Goal: Information Seeking & Learning: Learn about a topic

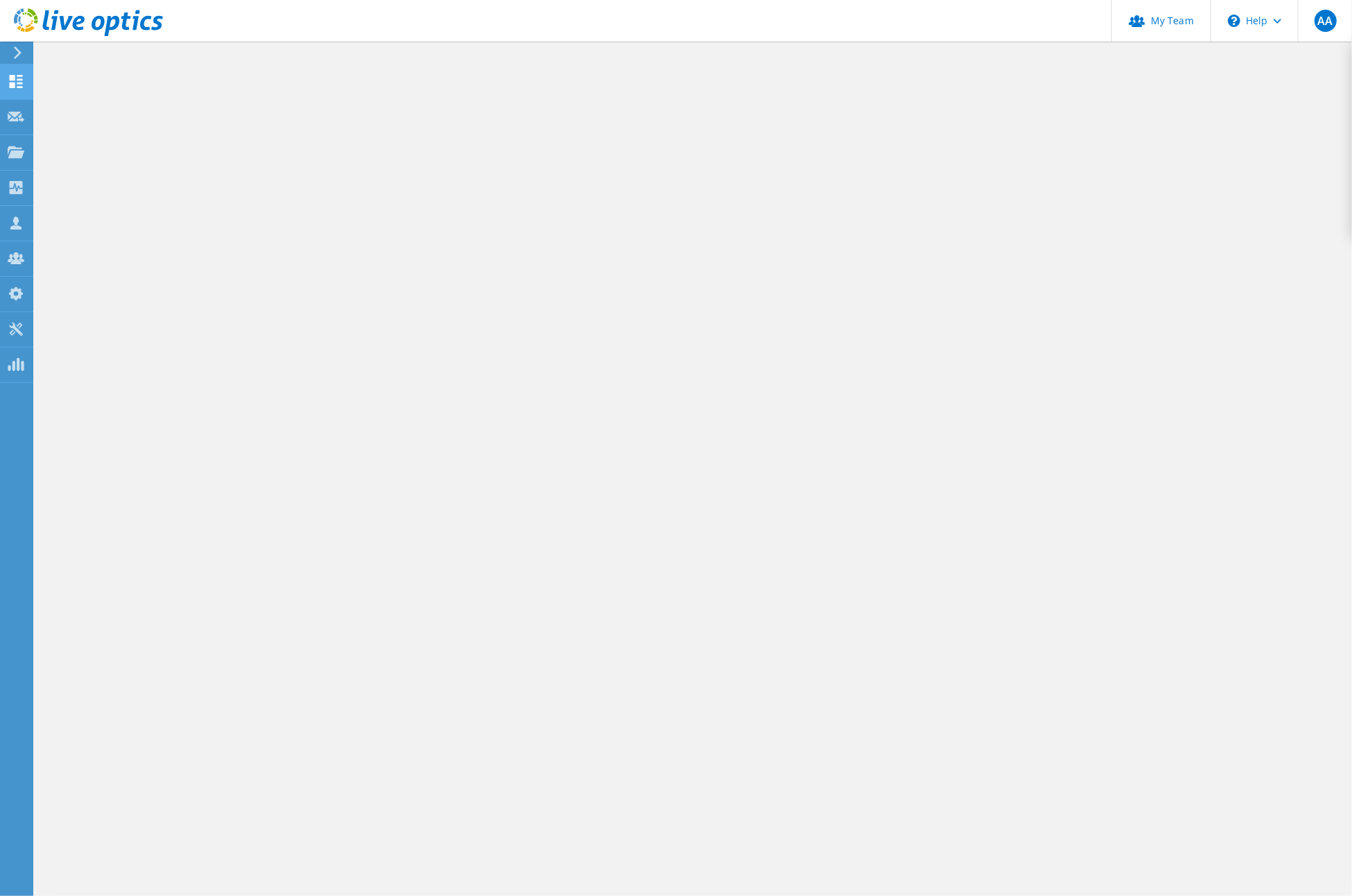
click at [22, 76] on use at bounding box center [17, 81] width 13 height 13
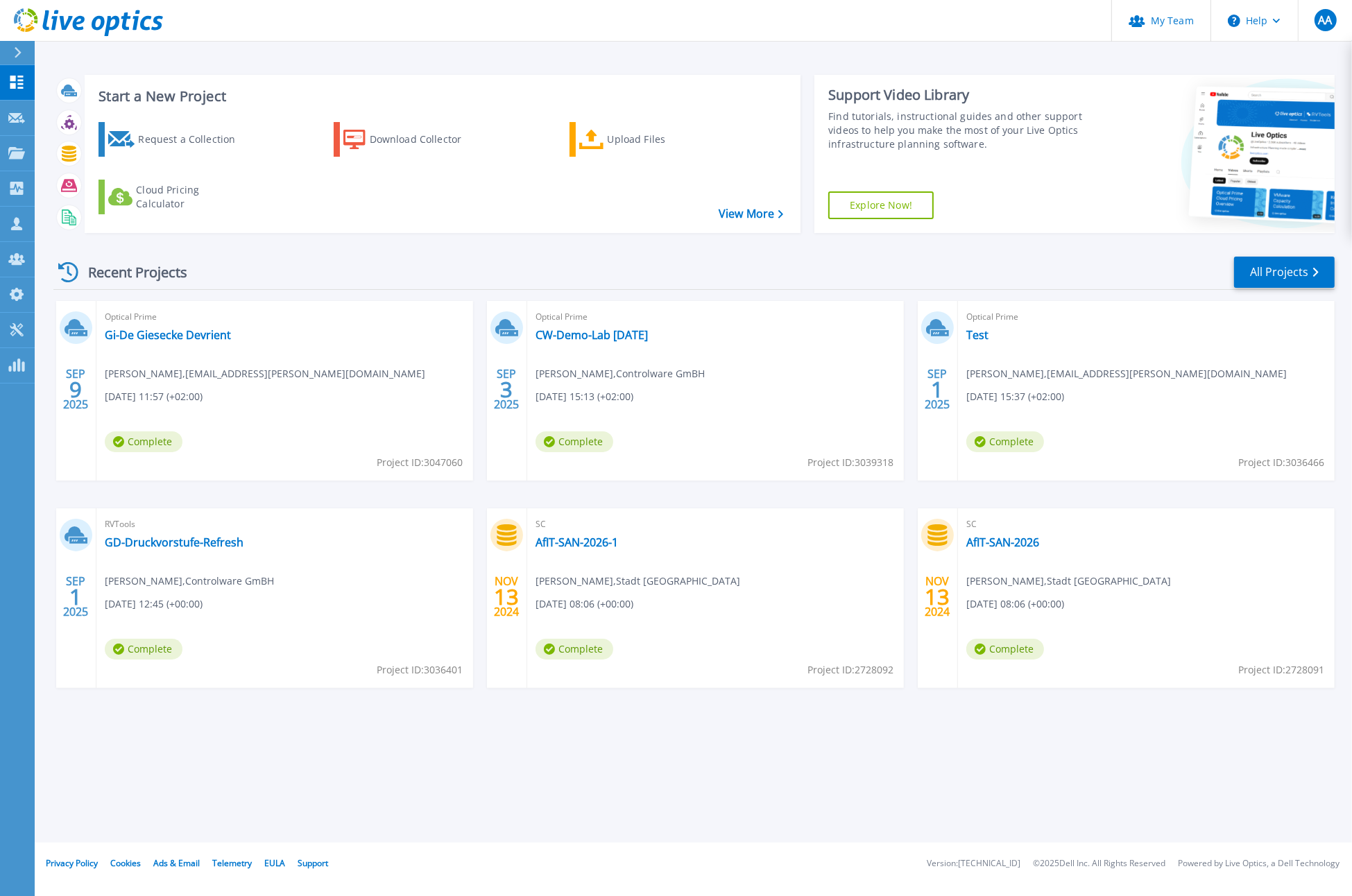
click at [206, 349] on div "Optical Prime Gi-De Giesecke Devrient Christian Henke , Christian.Henke@gi-de.c…" at bounding box center [284, 391] width 376 height 179
click at [203, 339] on link "Gi-De Giesecke Devrient" at bounding box center [167, 335] width 127 height 14
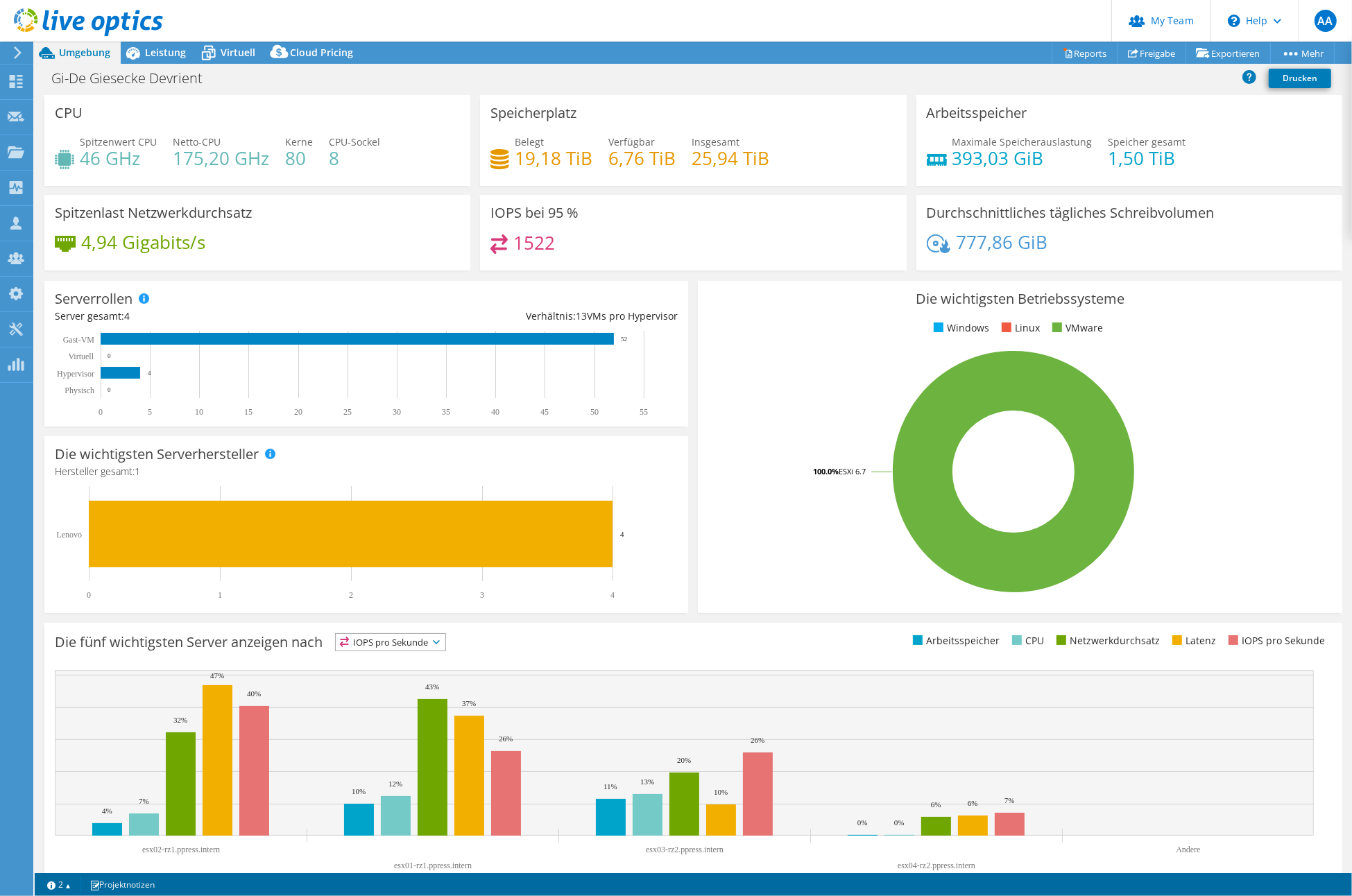
select select "EUFrankfurt"
select select "EUR"
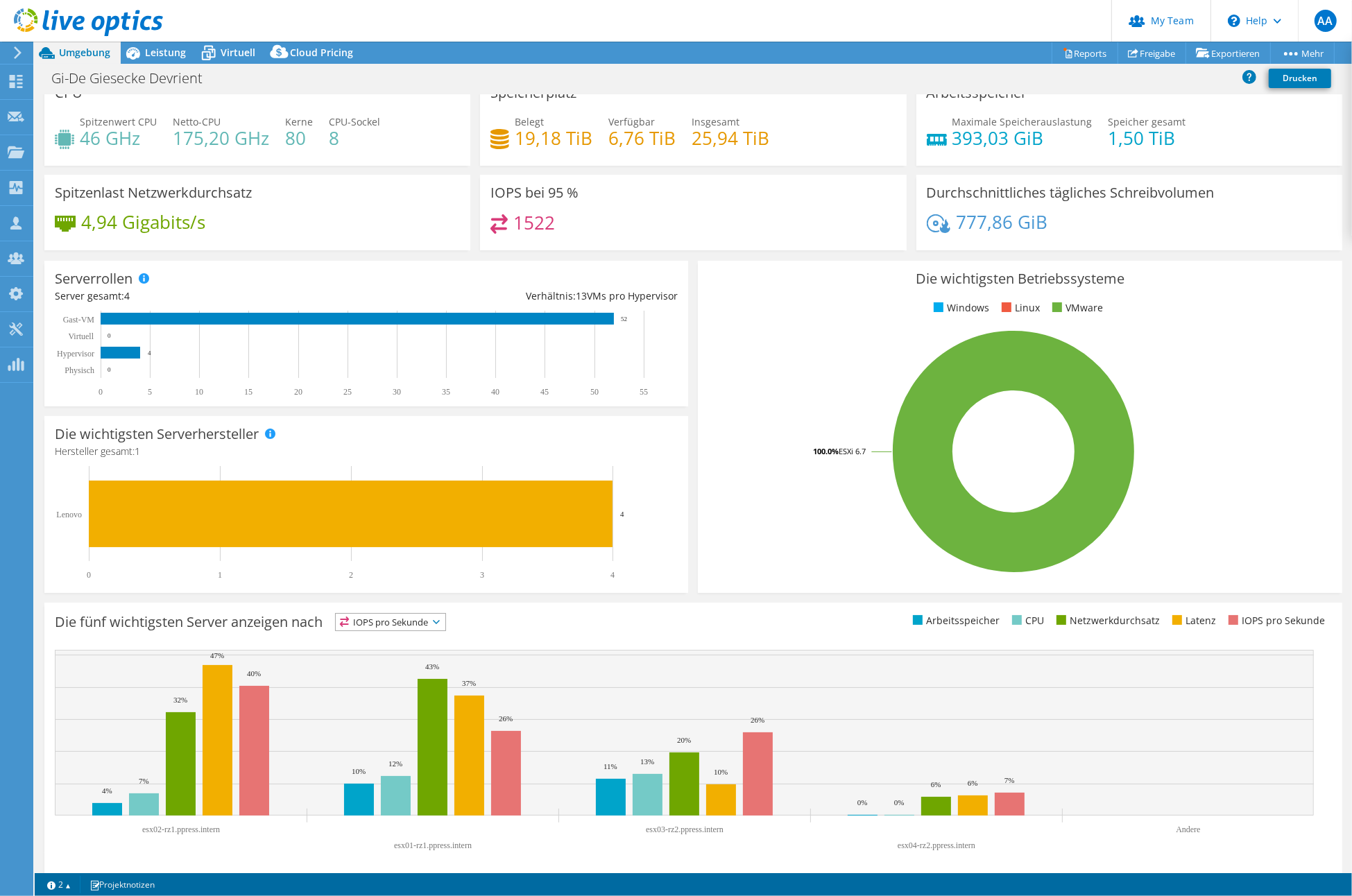
scroll to position [30, 0]
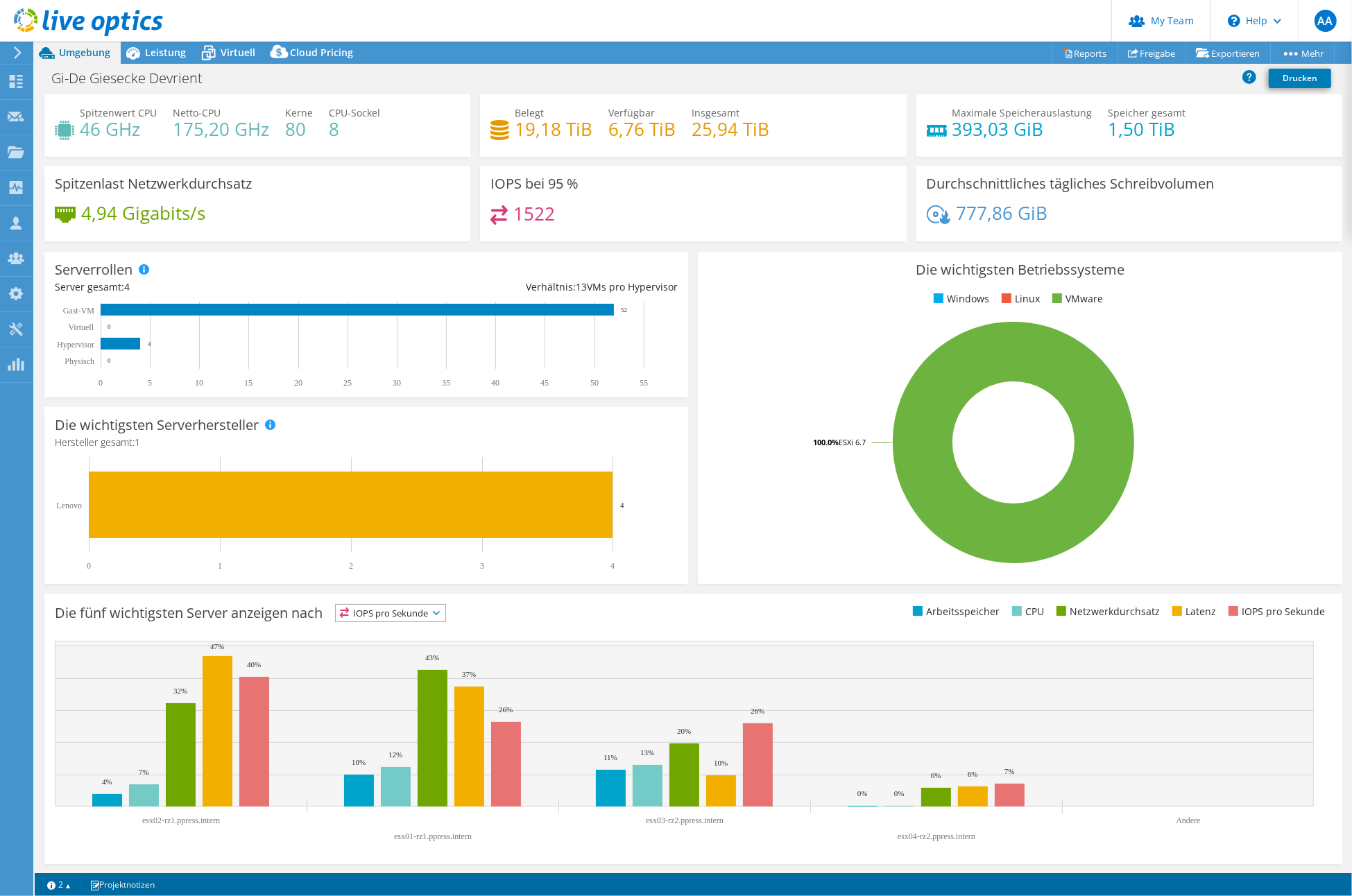
click at [438, 614] on icon at bounding box center [436, 613] width 7 height 5
click at [395, 645] on li "Arbeitsspeicher" at bounding box center [390, 650] width 110 height 19
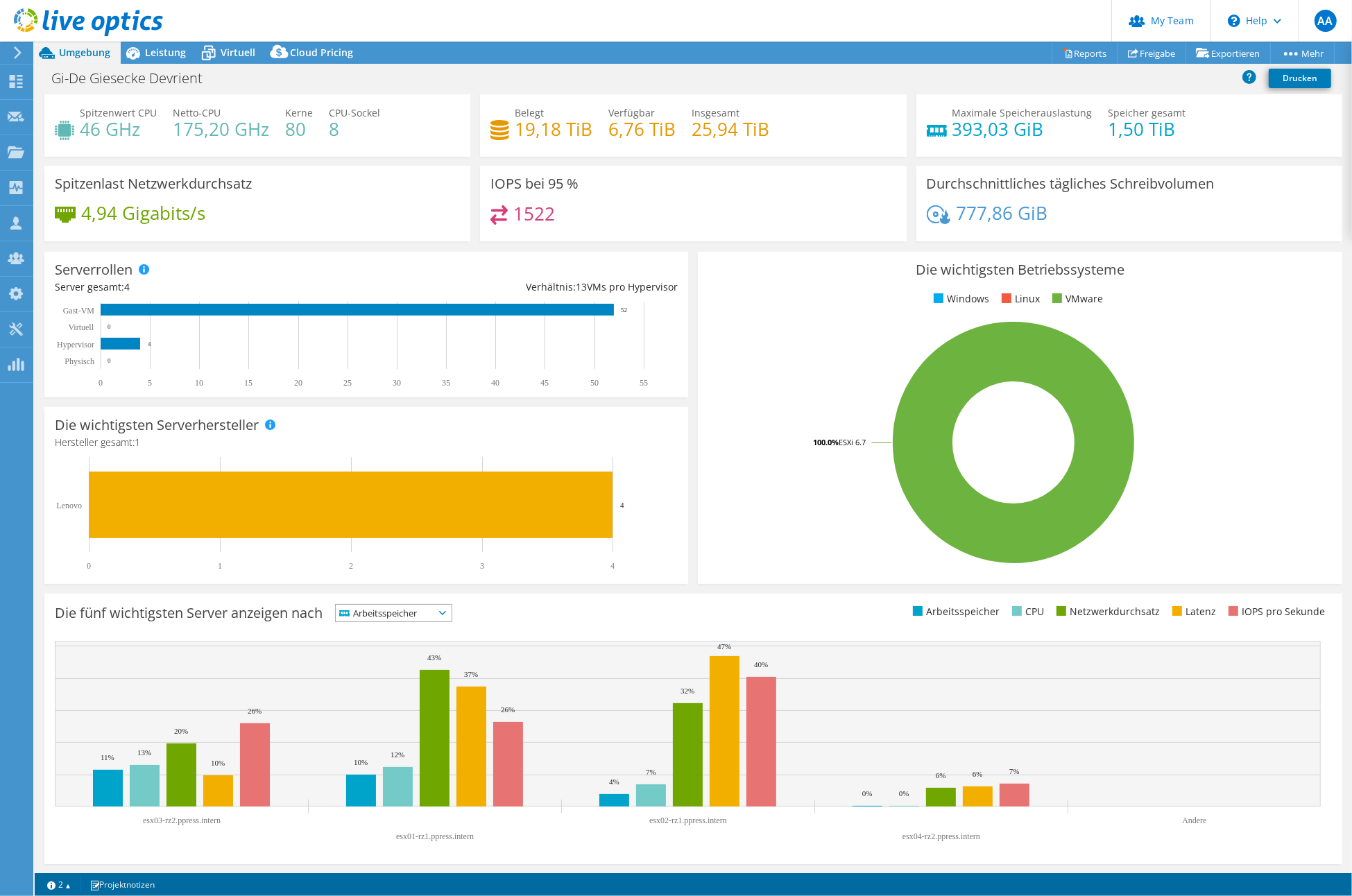
click at [407, 612] on span "Arbeitsspeicher" at bounding box center [385, 613] width 99 height 17
click at [407, 623] on li "IOPS pro Sekunde" at bounding box center [393, 631] width 116 height 19
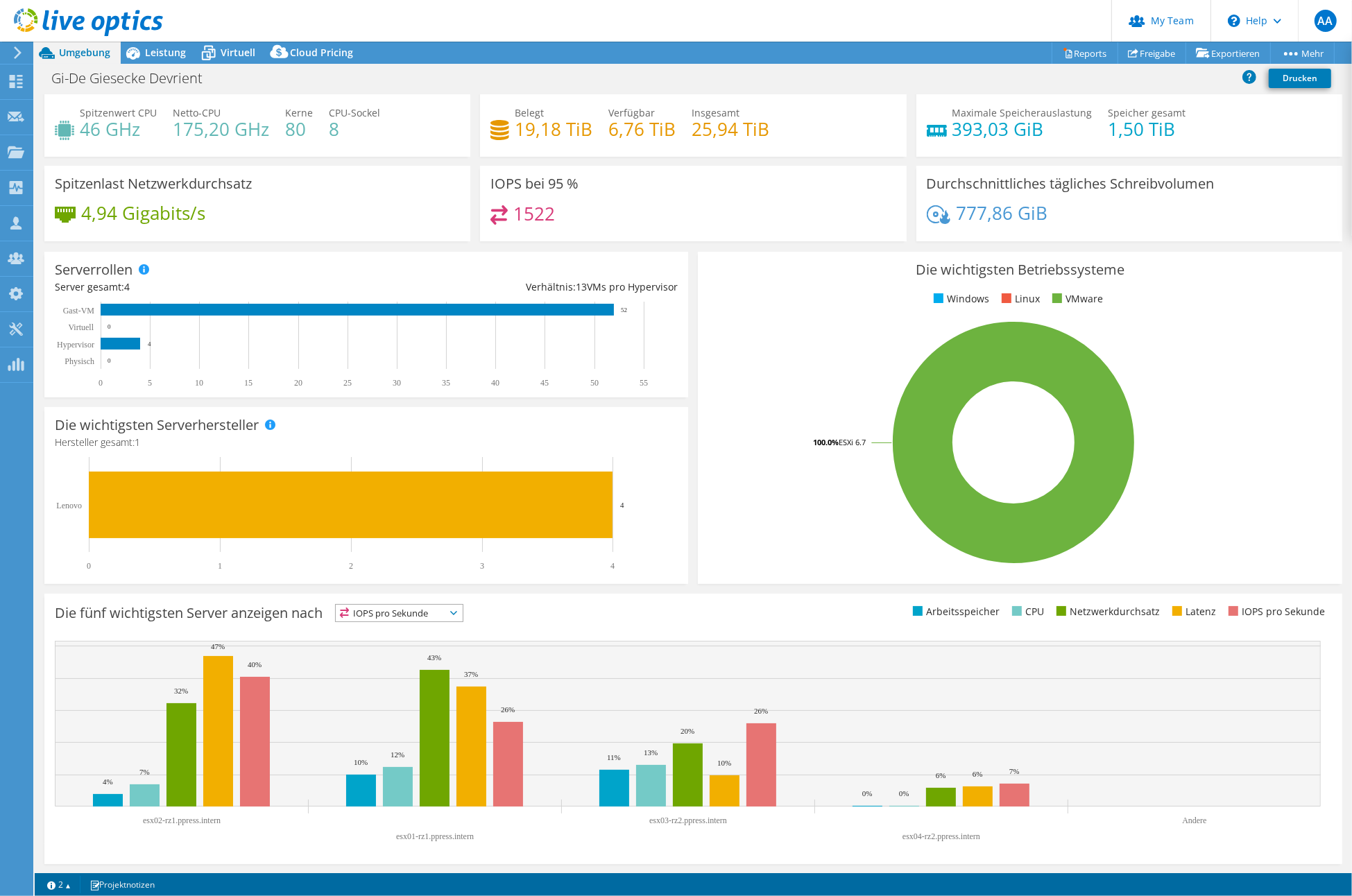
click at [405, 612] on span "IOPS pro Sekunde" at bounding box center [390, 613] width 110 height 17
click at [408, 627] on li "IOPS pro Sekunde" at bounding box center [399, 631] width 127 height 19
click at [406, 612] on span "IOPS pro Sekunde" at bounding box center [390, 613] width 110 height 17
click at [397, 643] on li "Arbeitsspeicher" at bounding box center [399, 650] width 127 height 19
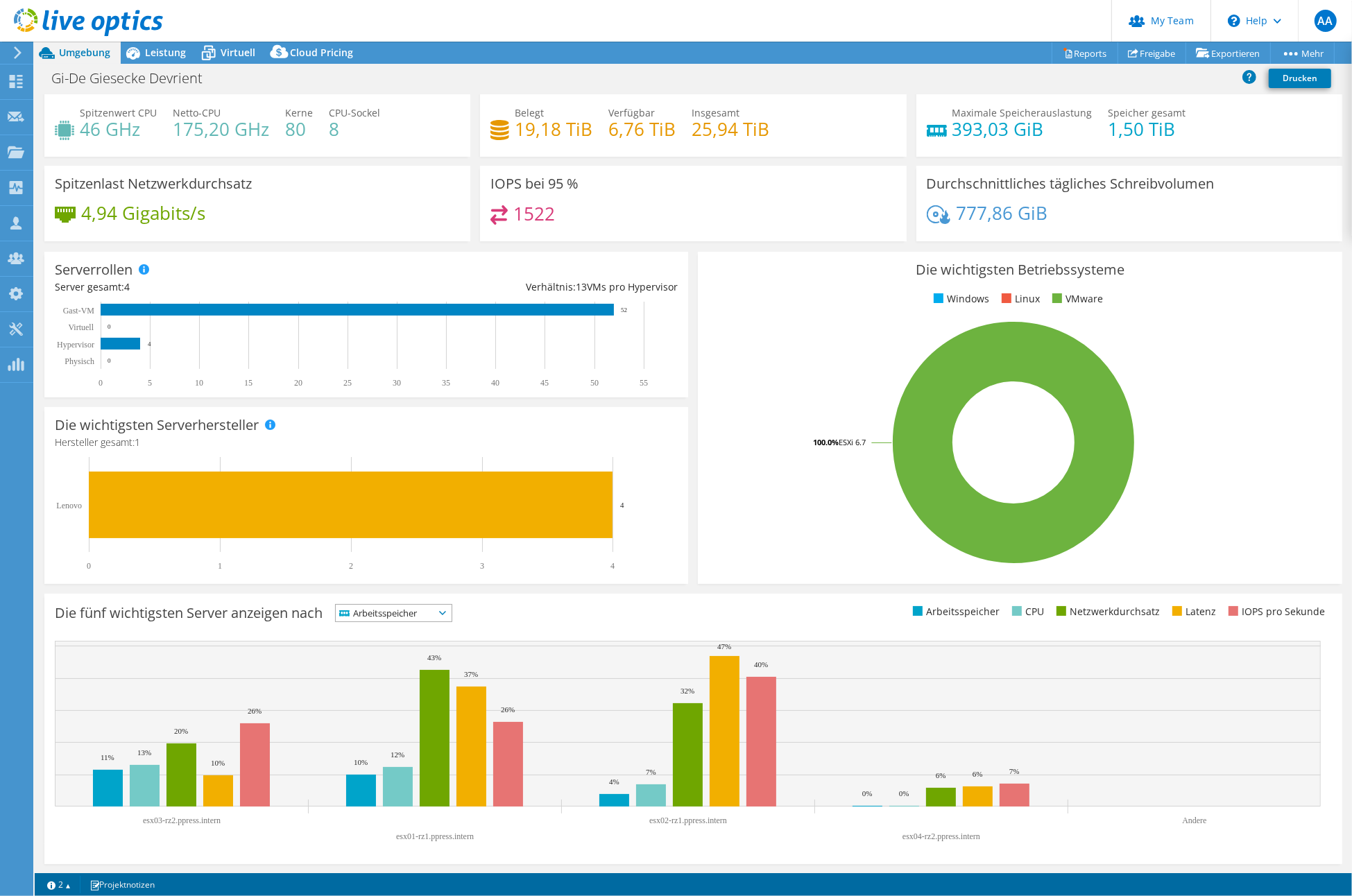
click at [402, 612] on span "Arbeitsspeicher" at bounding box center [385, 613] width 99 height 17
click at [386, 660] on li "CPU" at bounding box center [393, 669] width 116 height 19
click at [391, 612] on span "CPU" at bounding box center [377, 613] width 84 height 17
click at [384, 690] on li "Netzwerkdurchsatz" at bounding box center [387, 689] width 102 height 19
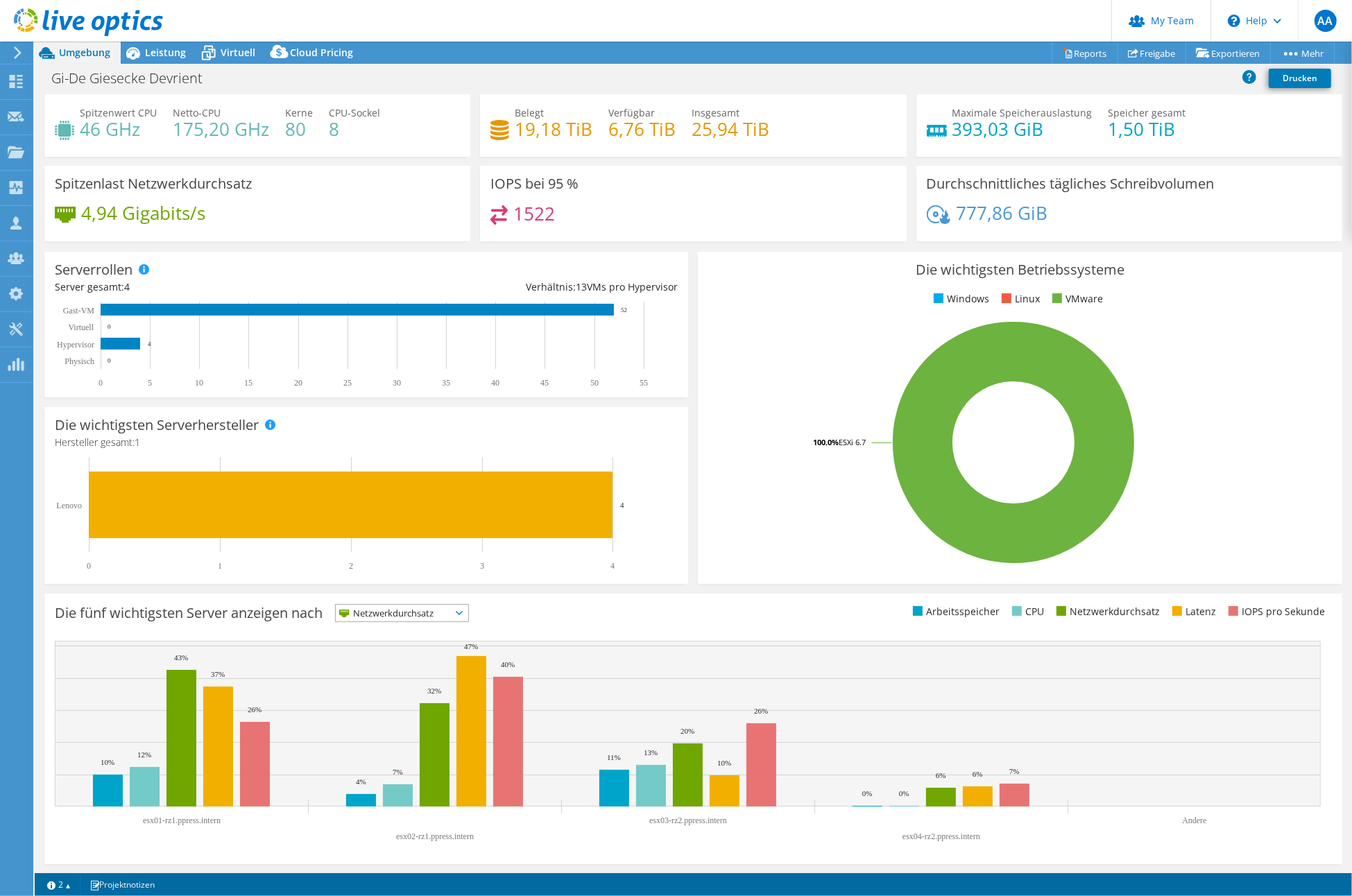
click at [384, 609] on span "Netzwerkdurchsatz" at bounding box center [393, 613] width 116 height 17
click at [365, 706] on li "Latenz" at bounding box center [401, 708] width 132 height 19
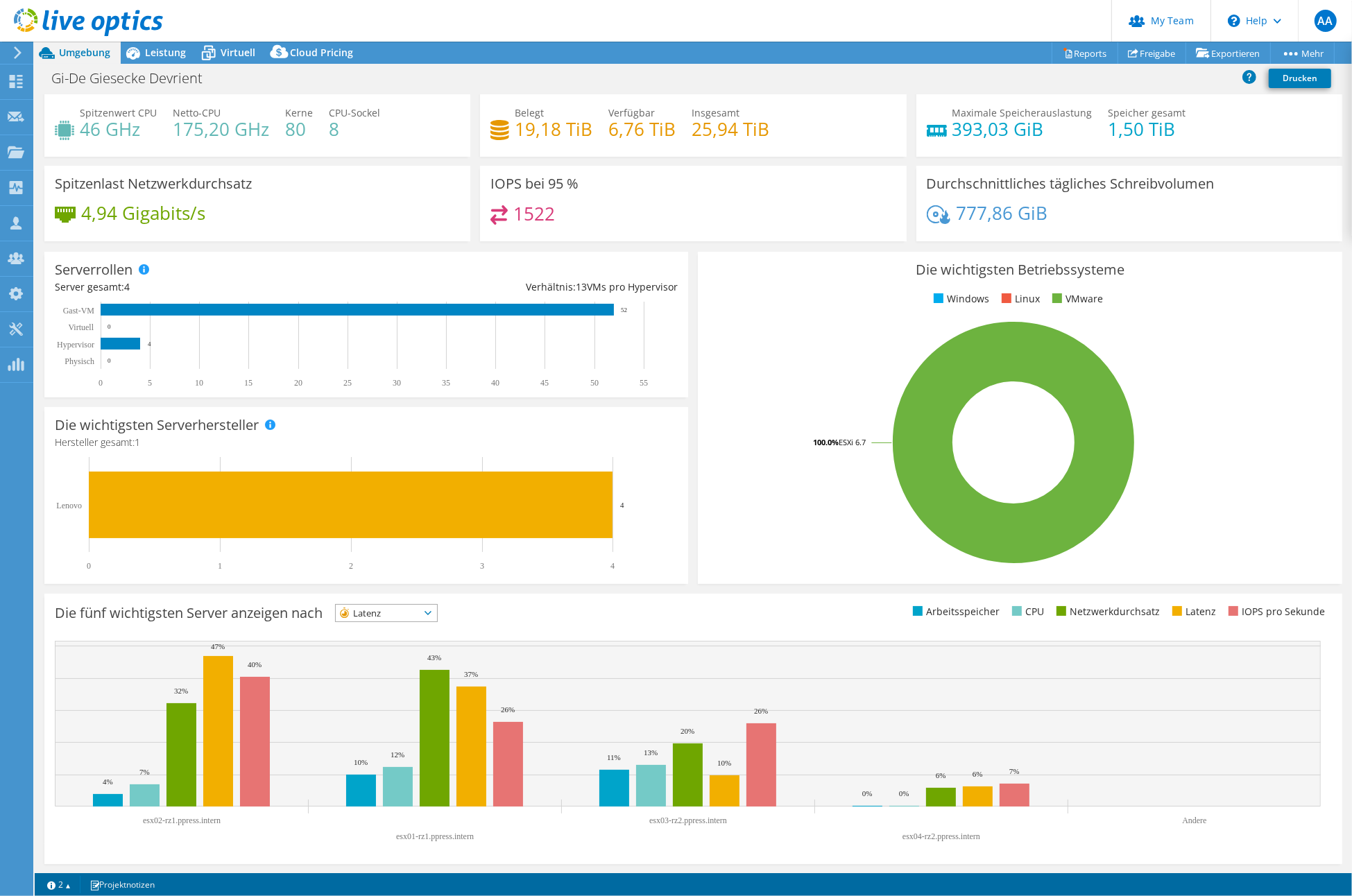
click at [420, 611] on span "Latenz" at bounding box center [377, 613] width 84 height 17
click at [365, 707] on li "Latenz" at bounding box center [387, 708] width 102 height 19
click at [227, 50] on span "Virtuell" at bounding box center [239, 53] width 35 height 13
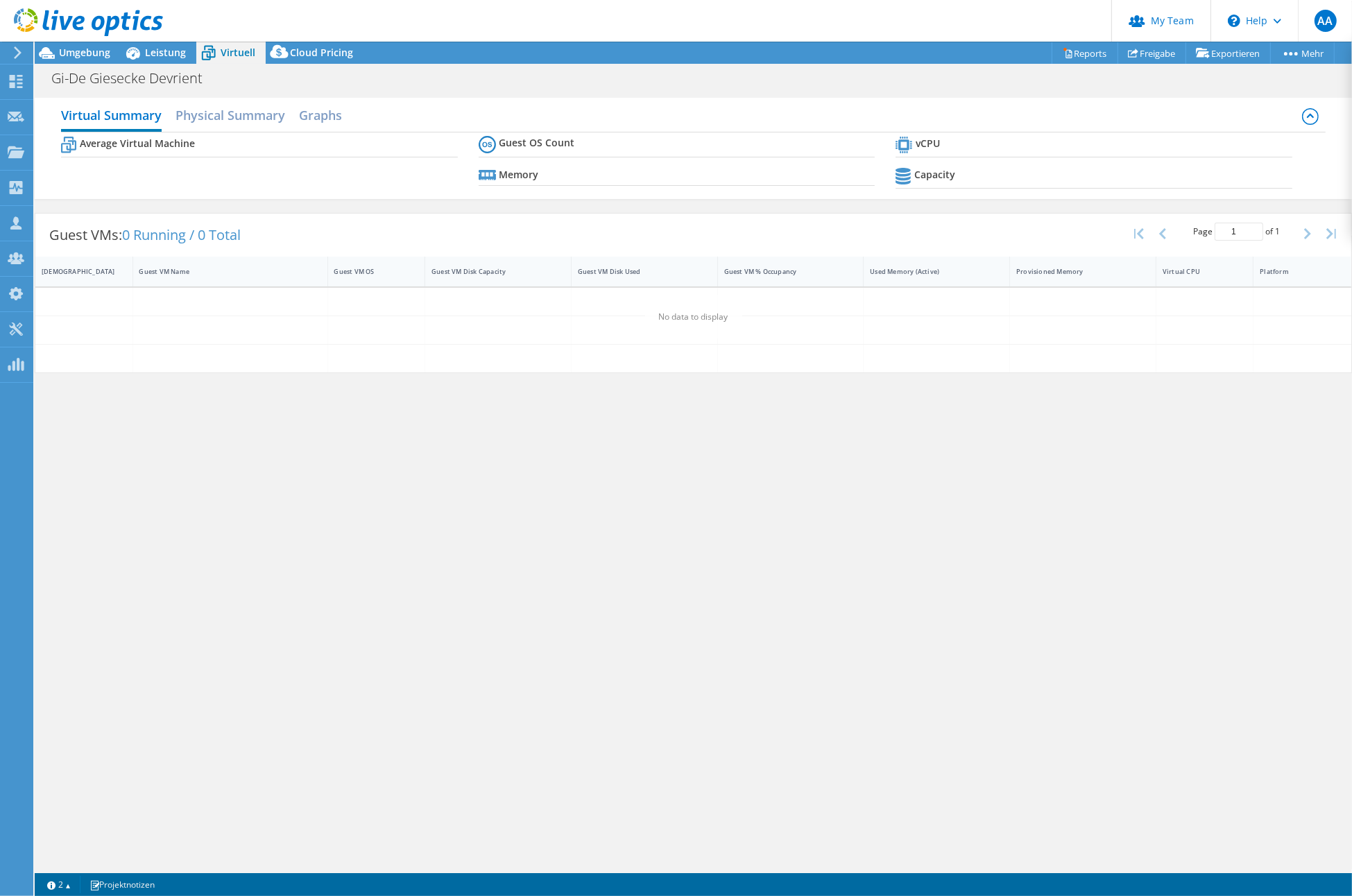
scroll to position [0, 0]
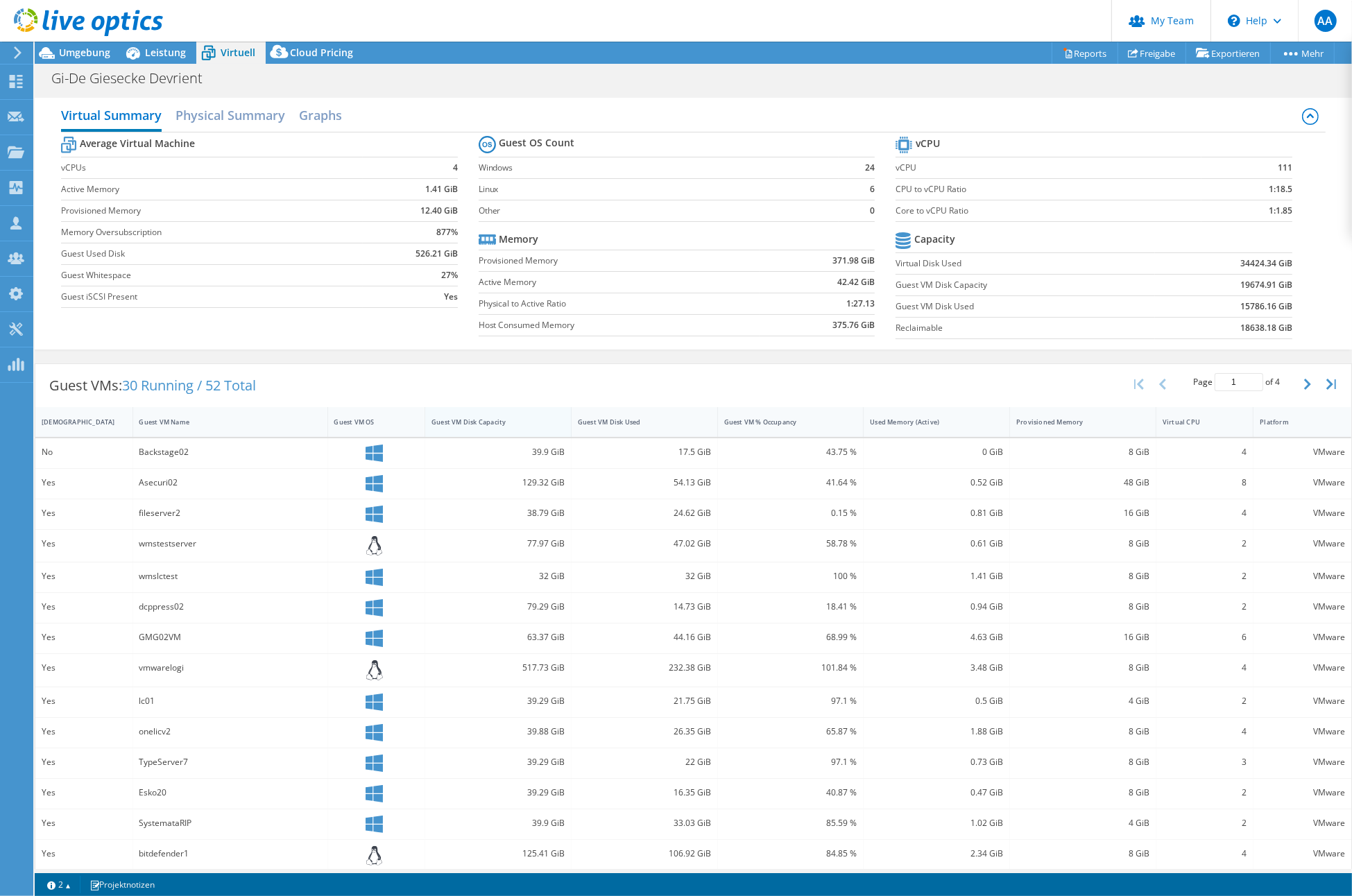
click at [466, 418] on div "Guest VM Disk Capacity" at bounding box center [490, 423] width 117 height 9
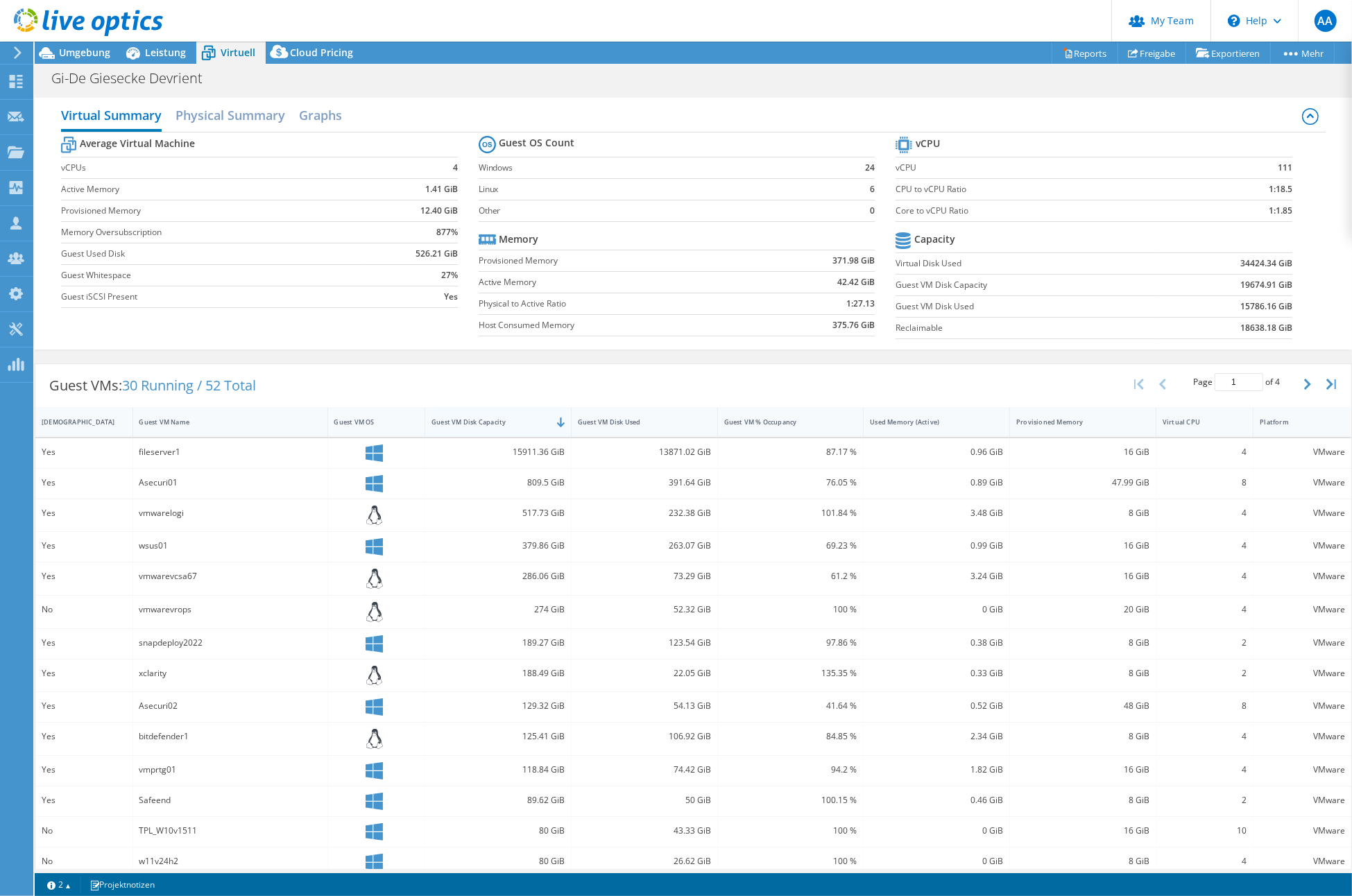
click at [466, 418] on div "Guest VM Disk Capacity" at bounding box center [490, 423] width 117 height 9
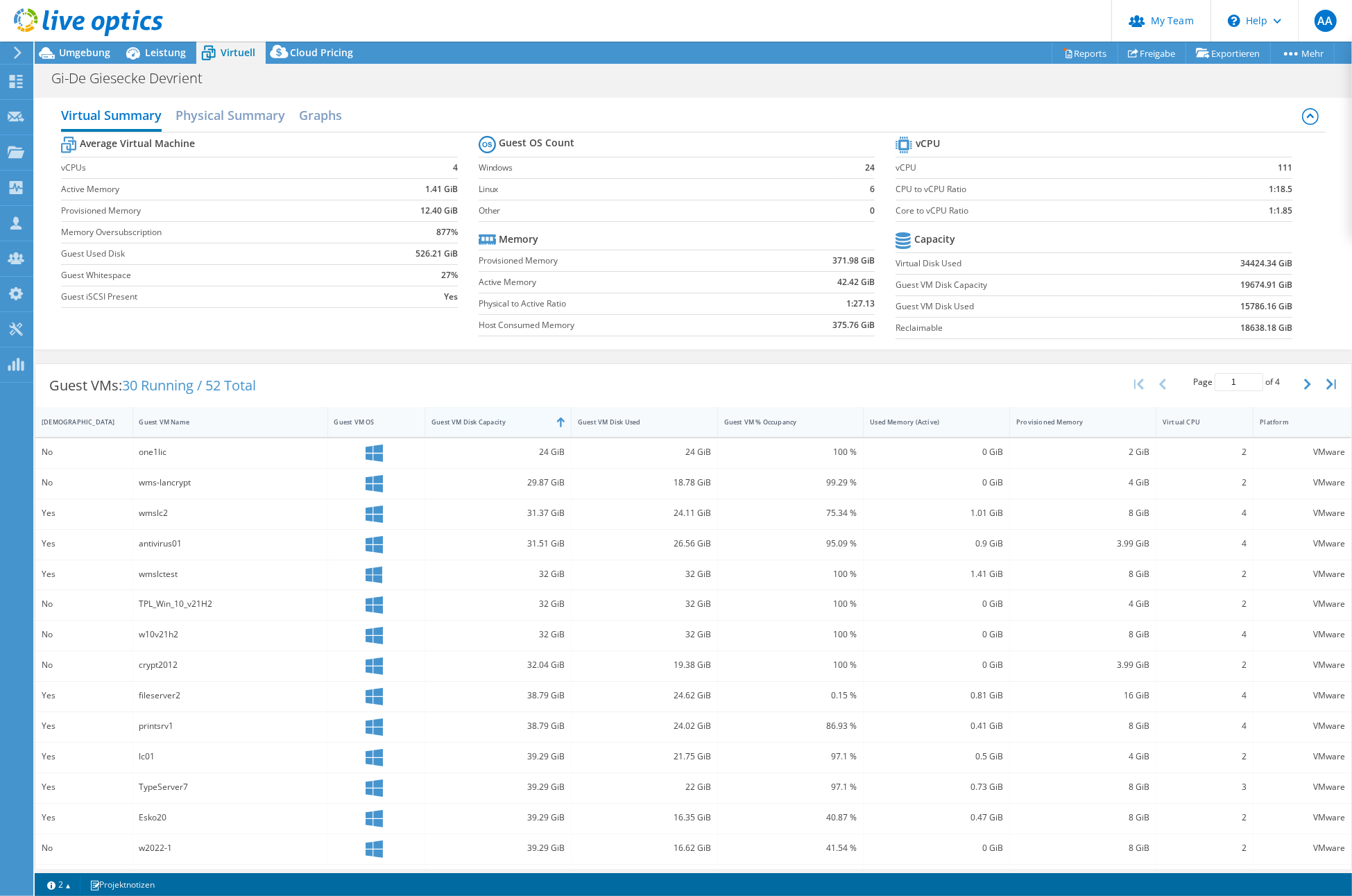
click at [466, 418] on div "Guest VM Disk Capacity" at bounding box center [490, 423] width 117 height 9
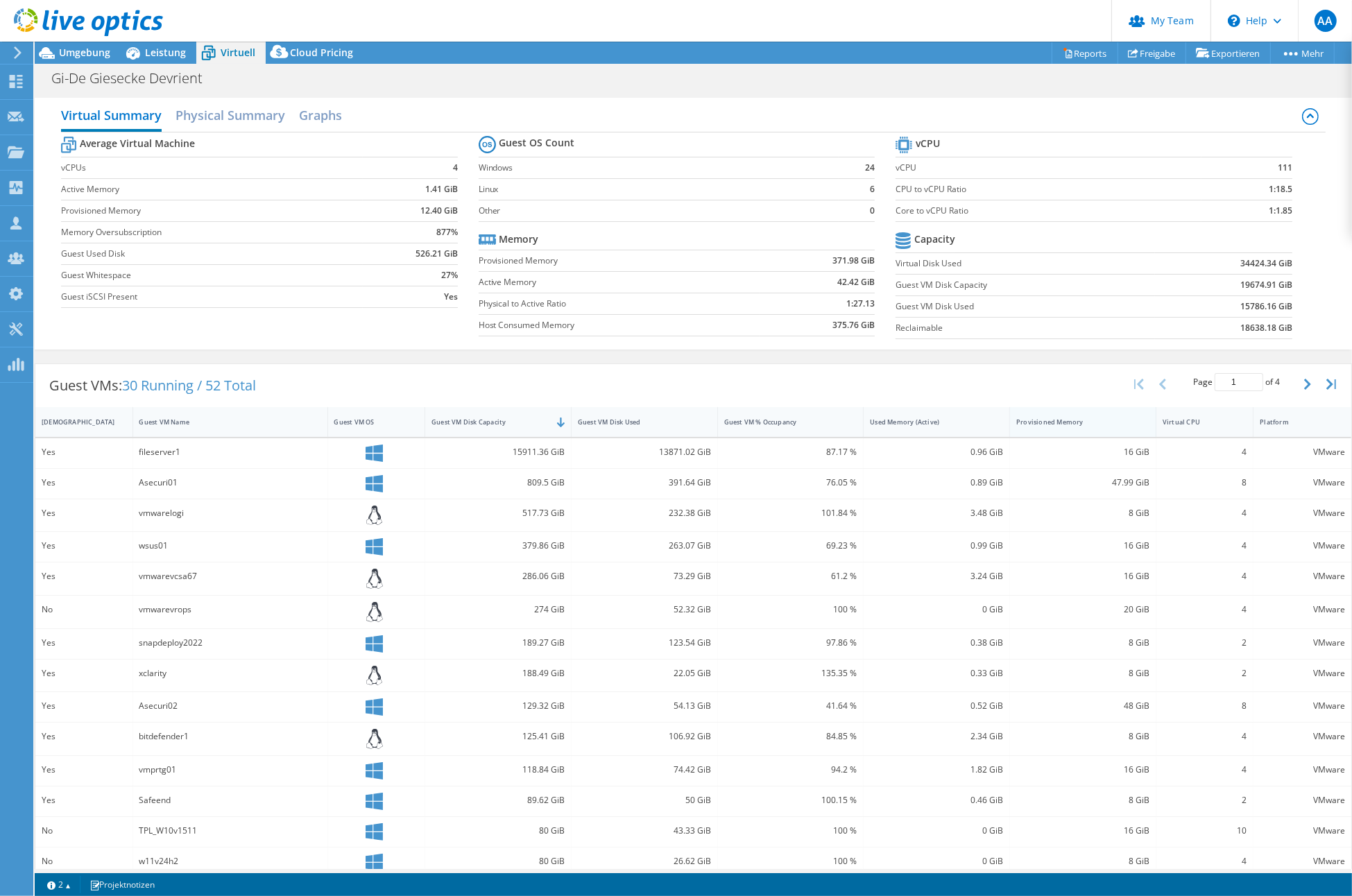
click at [1063, 425] on div "Provisioned Memory" at bounding box center [1075, 422] width 129 height 21
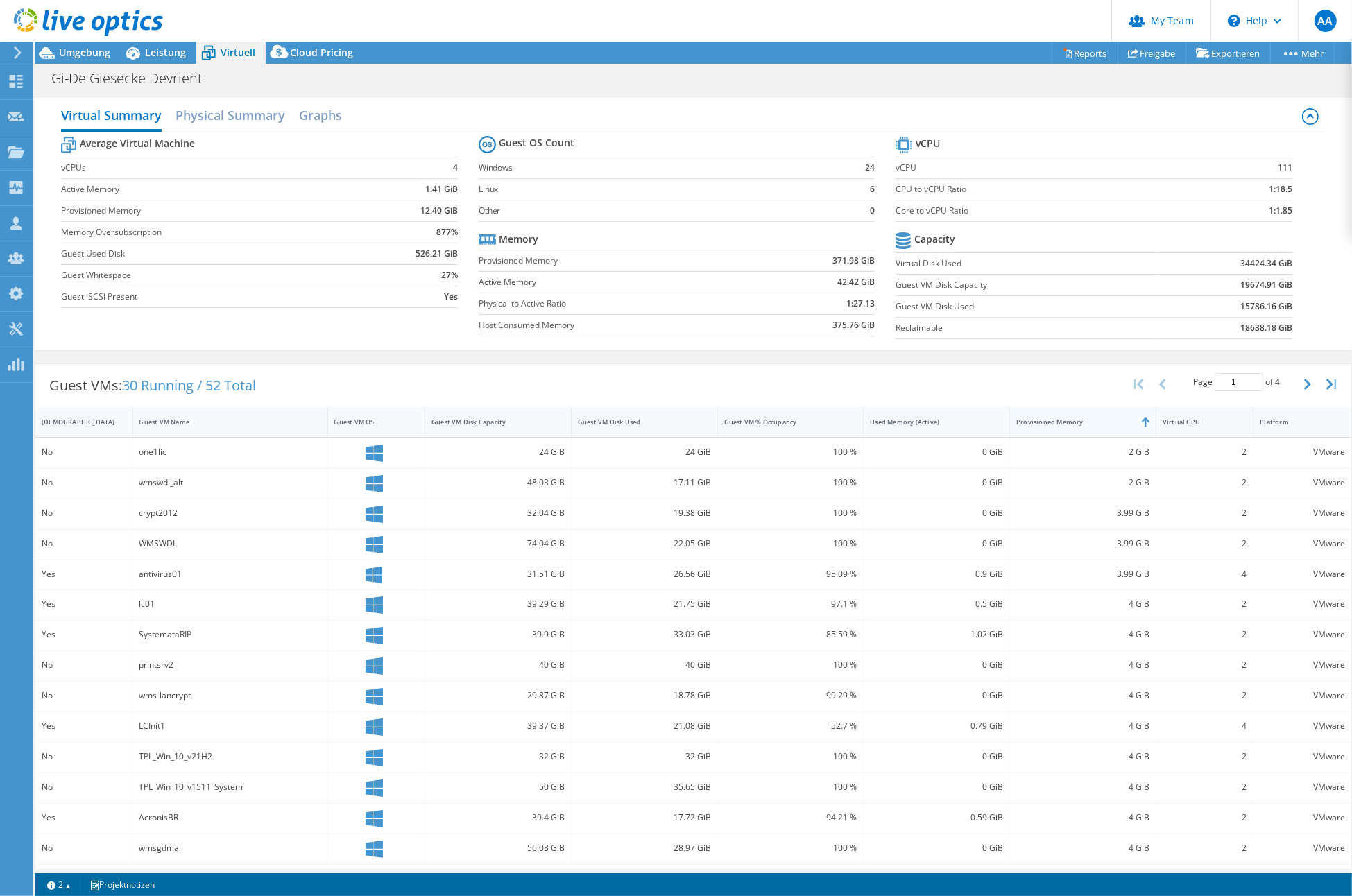
click at [1063, 425] on div "Provisioned Memory" at bounding box center [1075, 422] width 129 height 21
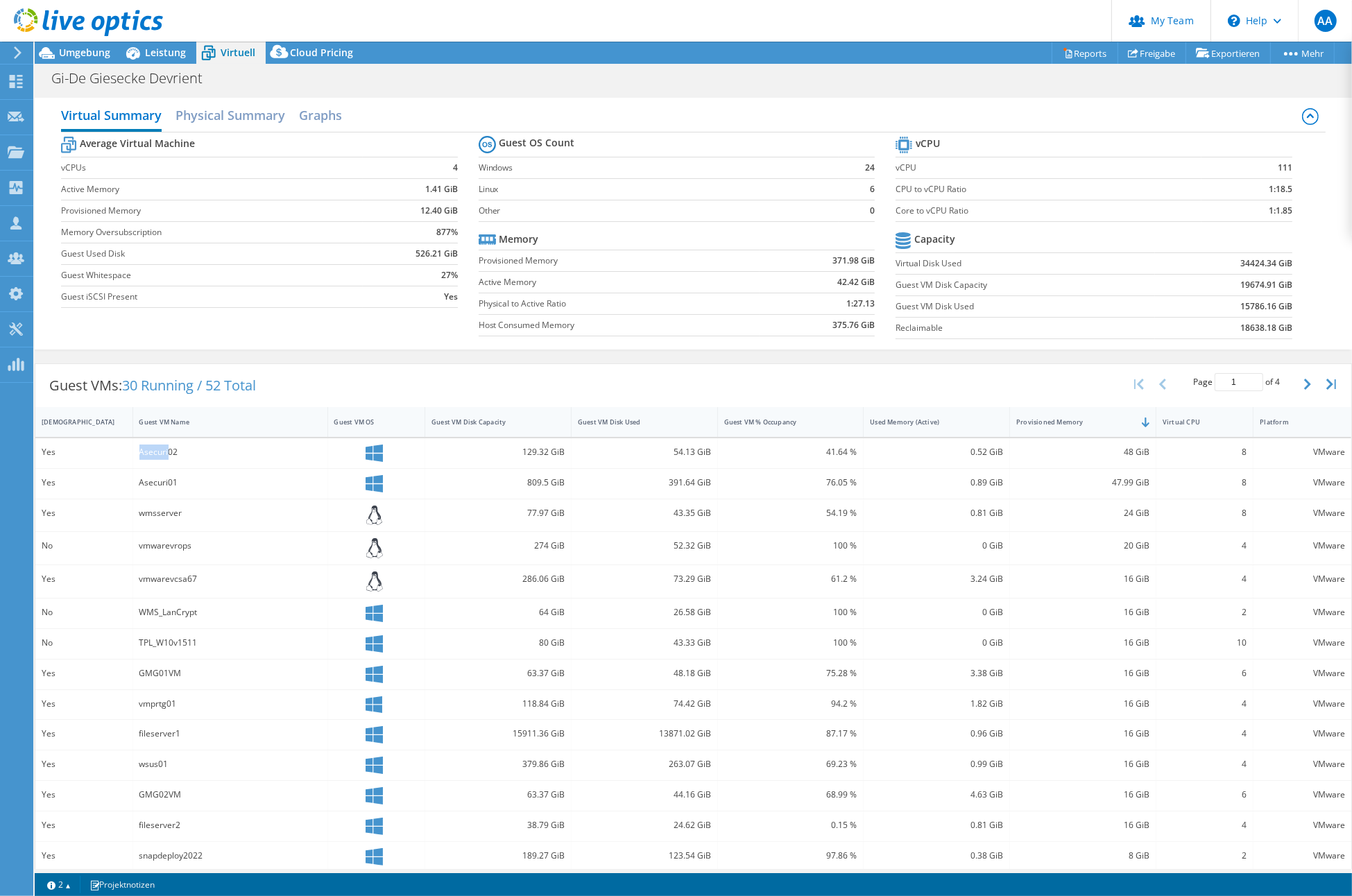
drag, startPoint x: 138, startPoint y: 448, endPoint x: 168, endPoint y: 451, distance: 30.1
click at [168, 451] on div "Asecuri02" at bounding box center [230, 452] width 182 height 16
copy div "Asecuri"
click at [55, 421] on div "IsRunning" at bounding box center [76, 423] width 68 height 9
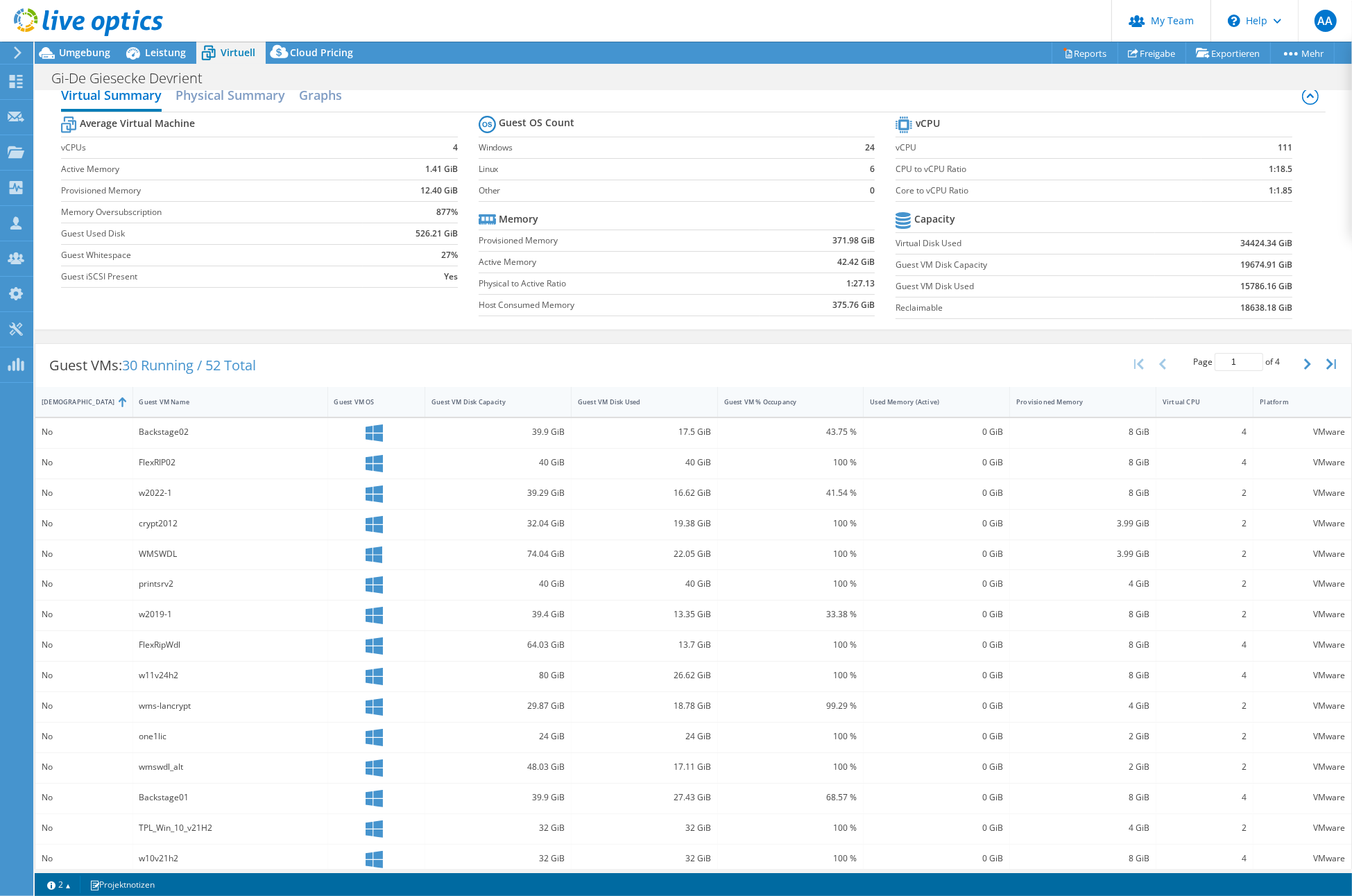
scroll to position [28, 0]
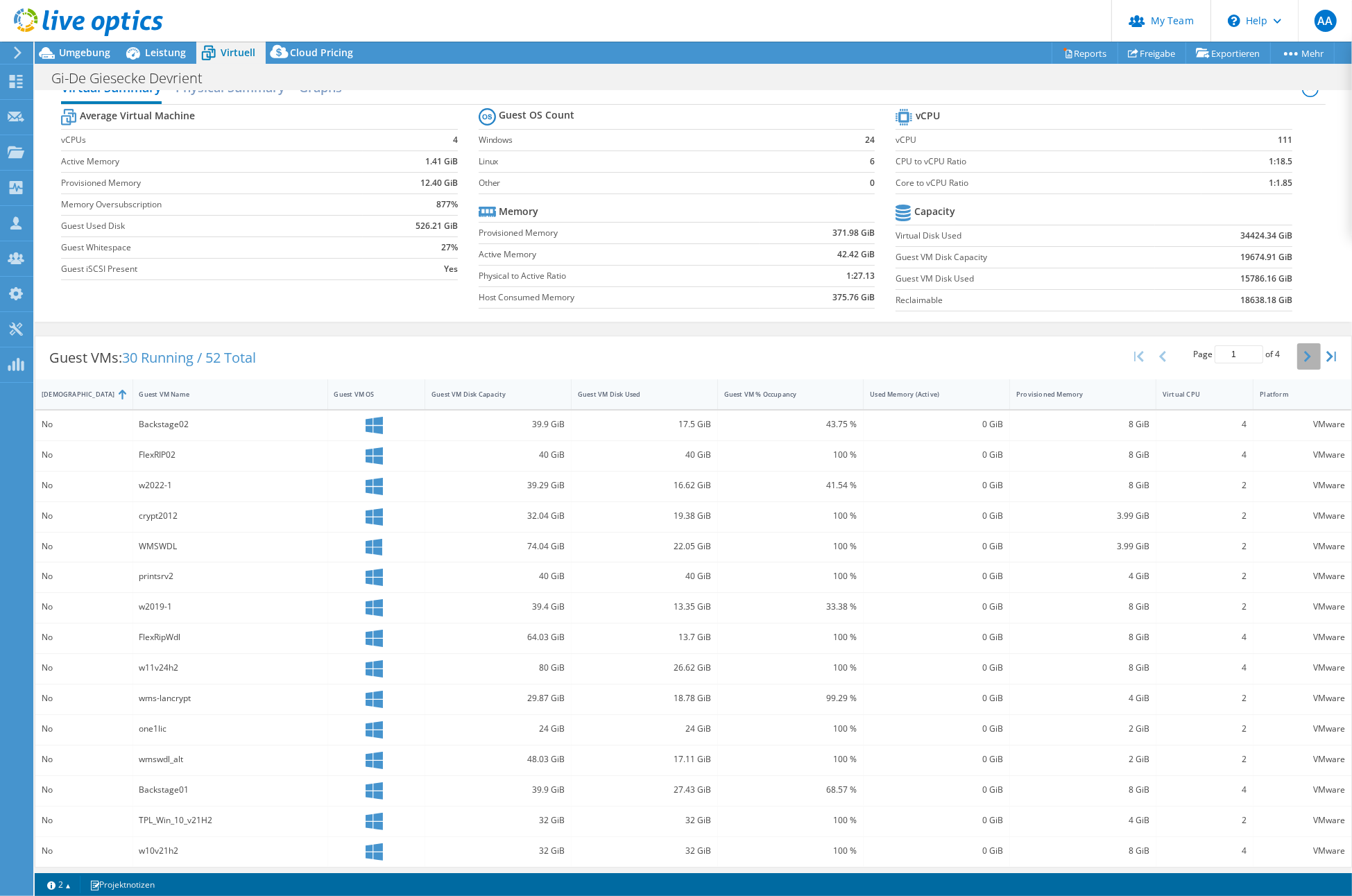
click at [1304, 352] on icon "button" at bounding box center [1308, 357] width 7 height 11
click at [1304, 354] on icon "button" at bounding box center [1308, 357] width 7 height 11
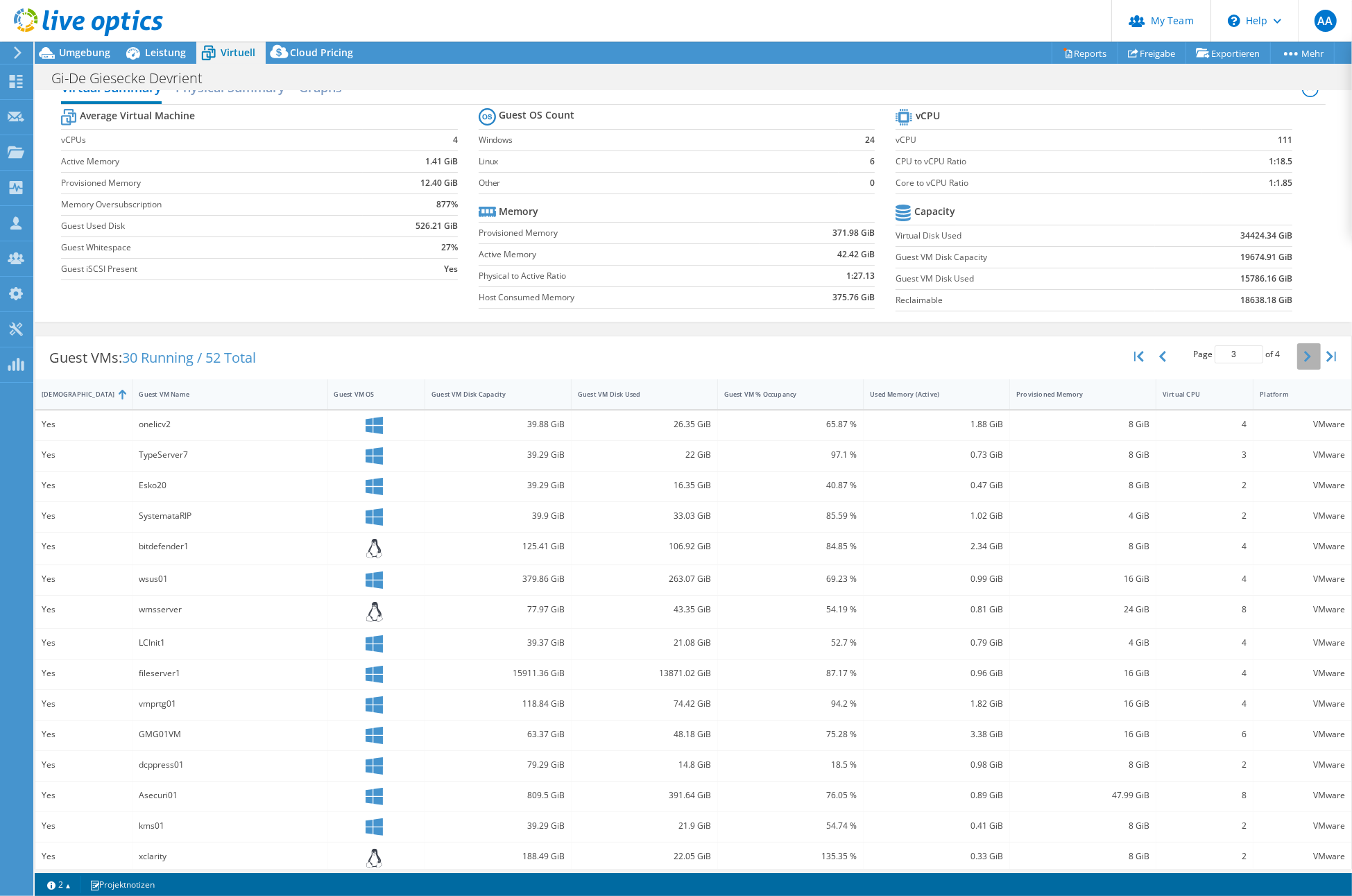
click at [1304, 354] on icon "button" at bounding box center [1308, 357] width 7 height 11
type input "4"
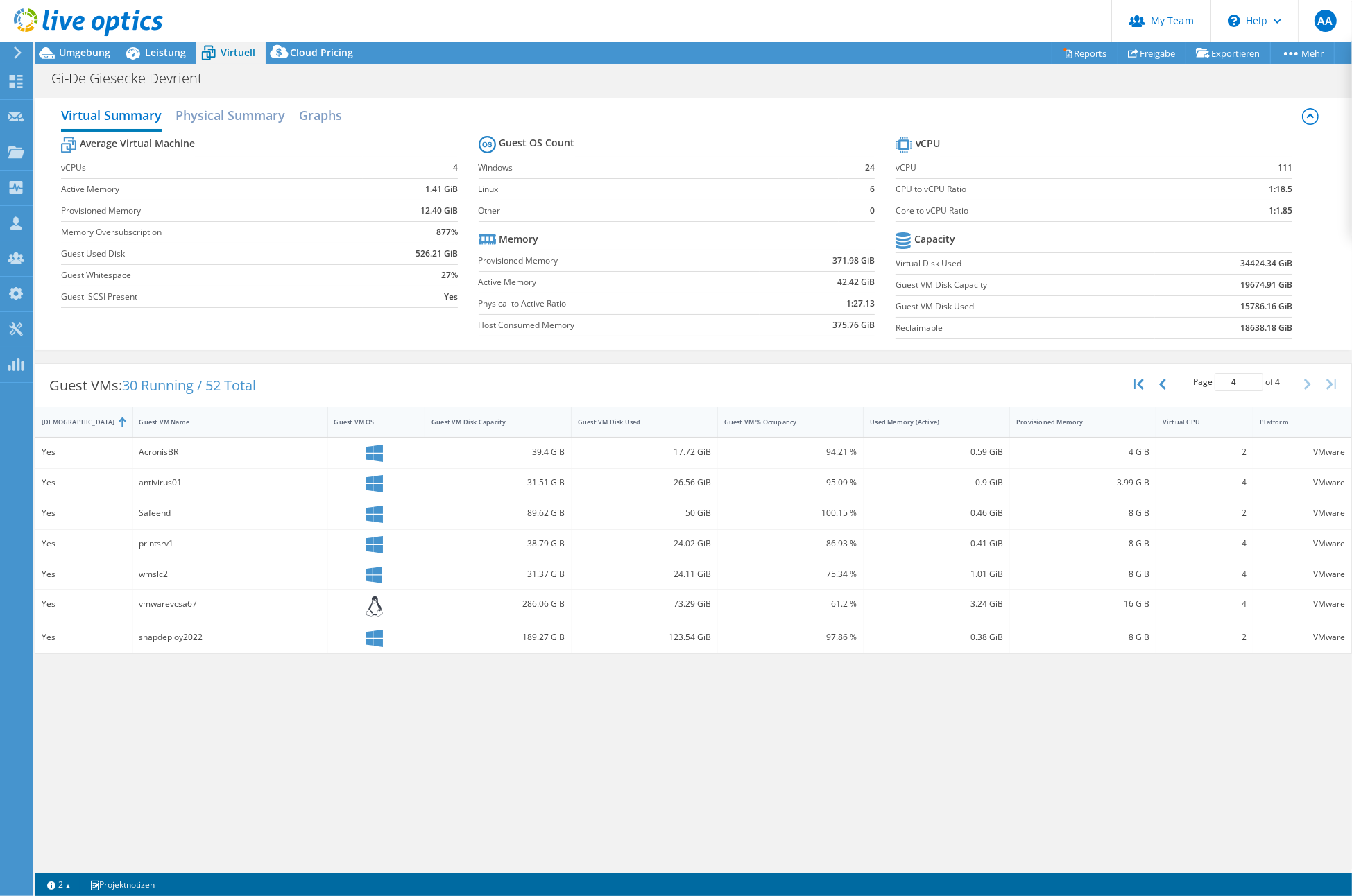
scroll to position [0, 0]
click at [244, 115] on h2 "Physical Summary" at bounding box center [230, 117] width 110 height 31
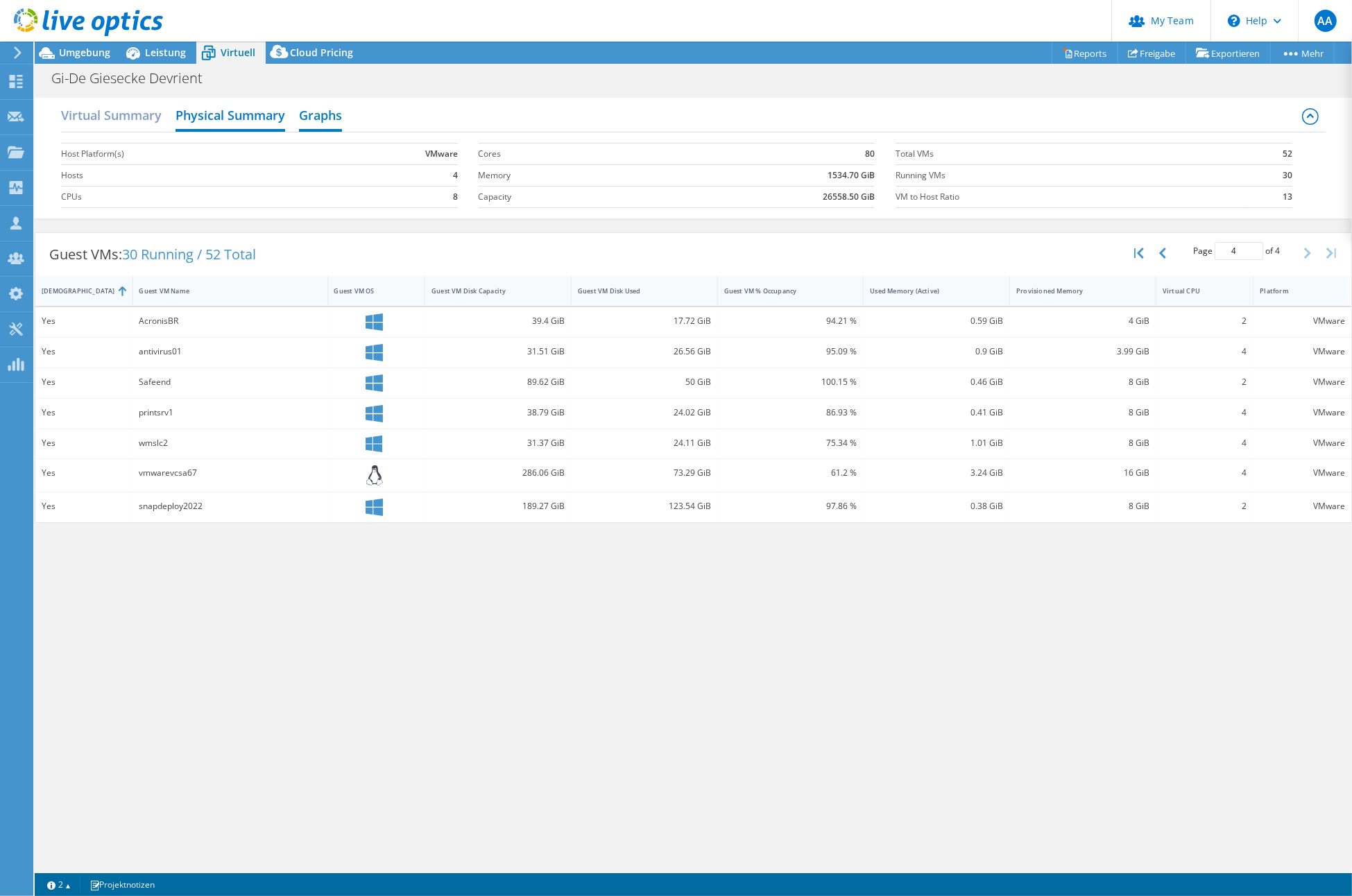
click at [315, 118] on h2 "Graphs" at bounding box center [320, 117] width 43 height 31
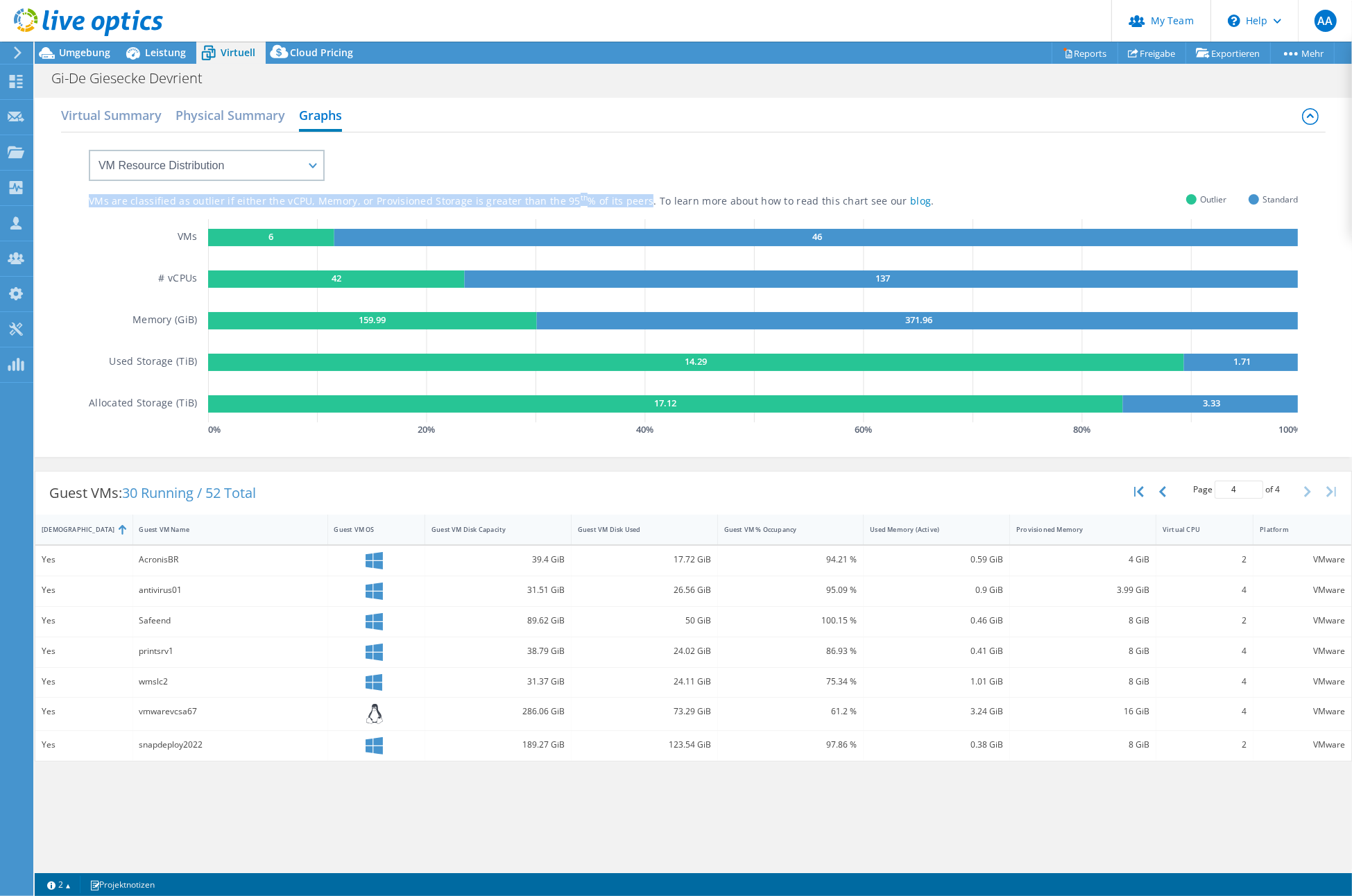
drag, startPoint x: 87, startPoint y: 198, endPoint x: 634, endPoint y: 199, distance: 547.0
click at [634, 199] on div "VMs are classified as outlier if either the vCPU, Memory, or Provisioned Storag…" at bounding box center [694, 292] width 1265 height 321
copy div "VMs are classified as outlier if either the vCPU, Memory, or Provisioned Storag…"
click at [188, 167] on select "VM Resource Distribution Provisioning Contrast Over Provisioning" at bounding box center [206, 166] width 236 height 31
select select "Provisioning Contrast"
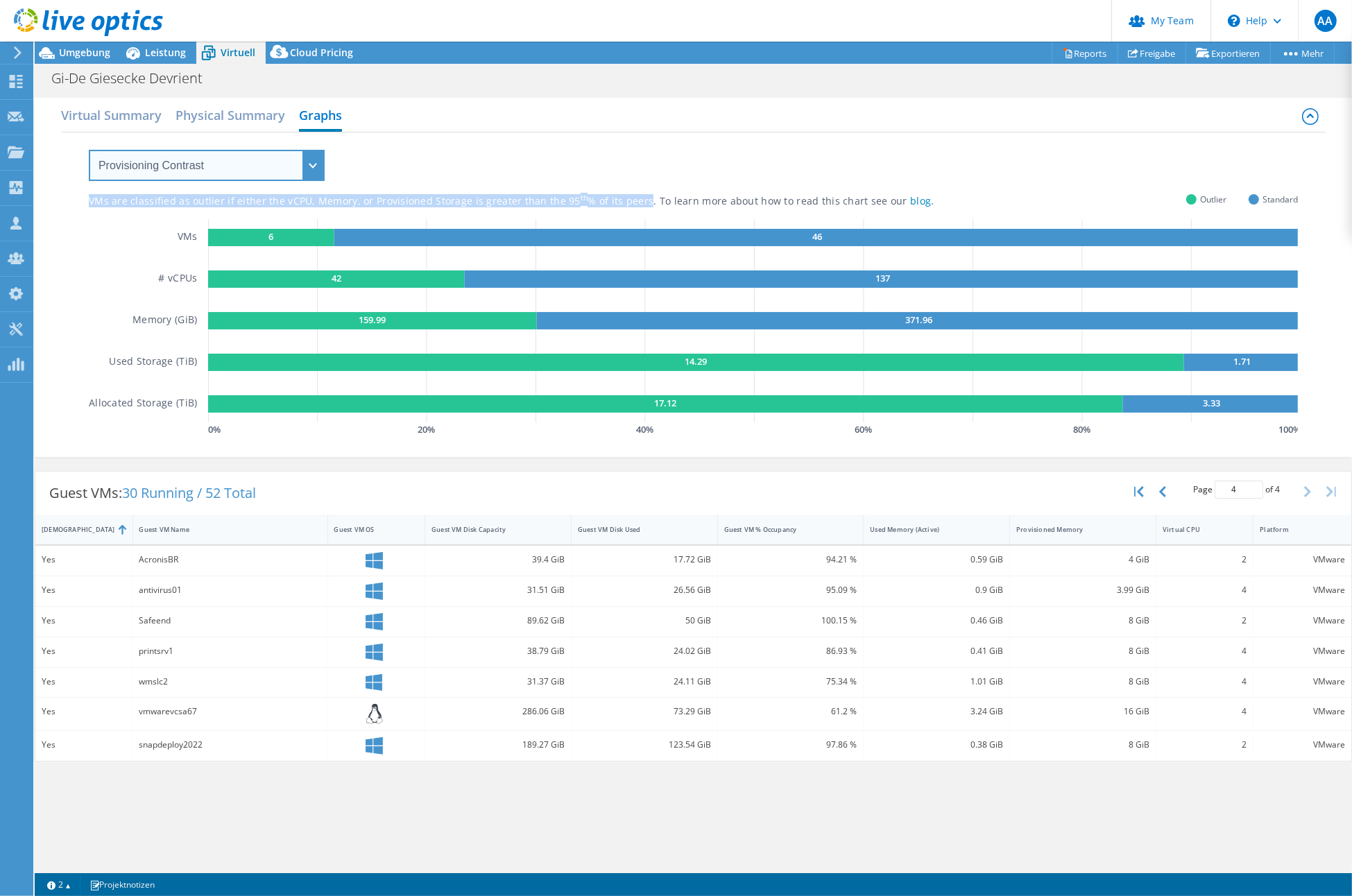
click at [89, 150] on select "VM Resource Distribution Provisioning Contrast Over Provisioning" at bounding box center [206, 166] width 236 height 31
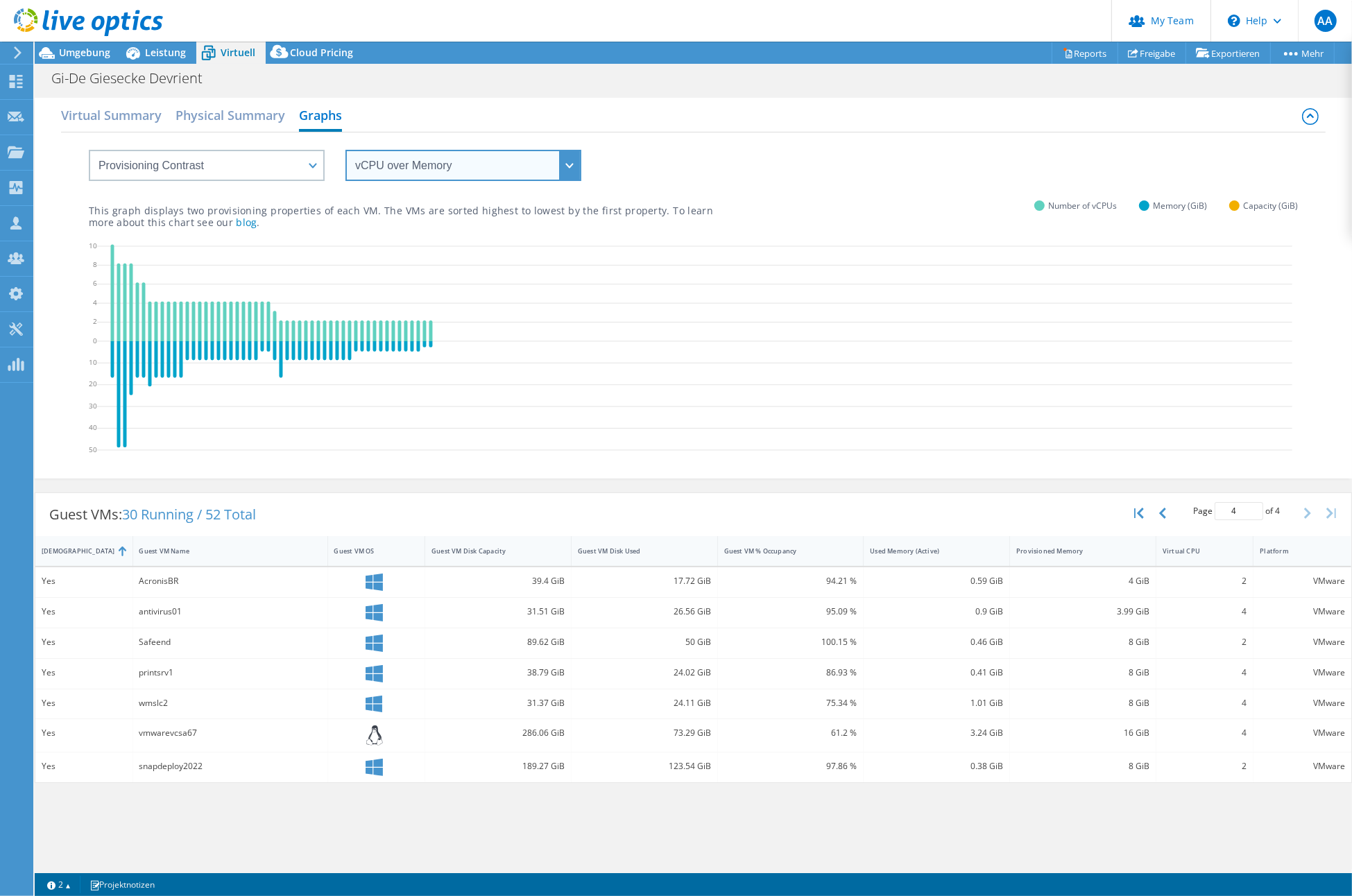
click at [435, 156] on select "vCPU over Memory vCPU over Capacity Memory over vCPU Memory over Capacity Capac…" at bounding box center [463, 166] width 236 height 31
click at [346, 150] on select "vCPU over Memory vCPU over Capacity Memory over vCPU Memory over Capacity Capac…" at bounding box center [463, 166] width 236 height 31
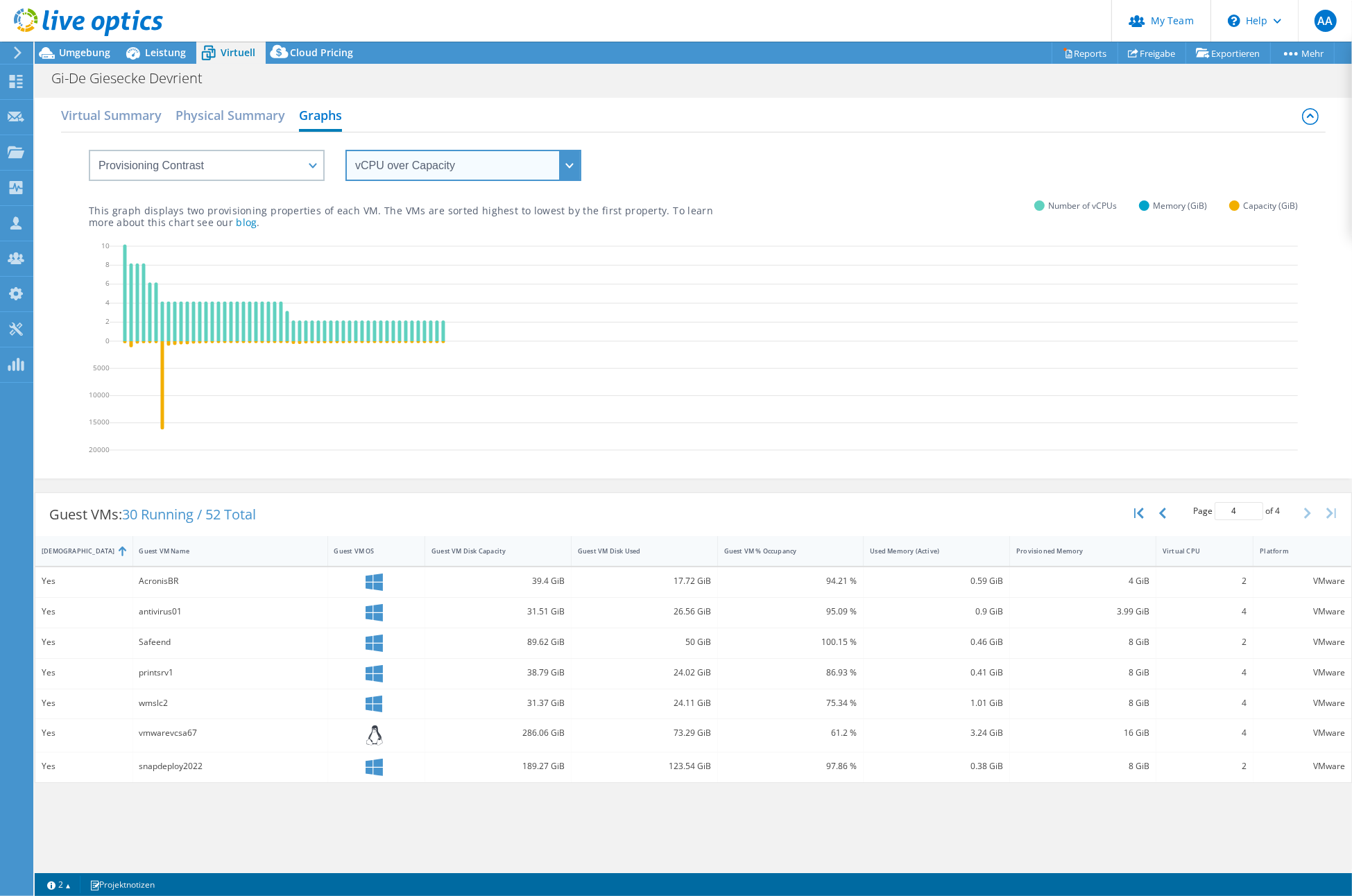
click at [436, 160] on select "vCPU over Memory vCPU over Capacity Memory over vCPU Memory over Capacity Capac…" at bounding box center [463, 166] width 236 height 31
click at [346, 150] on select "vCPU over Memory vCPU over Capacity Memory over vCPU Memory over Capacity Capac…" at bounding box center [463, 166] width 236 height 31
click at [529, 157] on select "vCPU over Memory vCPU over Capacity Memory over vCPU Memory over Capacity Capac…" at bounding box center [463, 166] width 236 height 31
select select "Capacity over vCPU"
click at [346, 150] on select "vCPU over Memory vCPU over Capacity Memory over vCPU Memory over Capacity Capac…" at bounding box center [463, 166] width 236 height 31
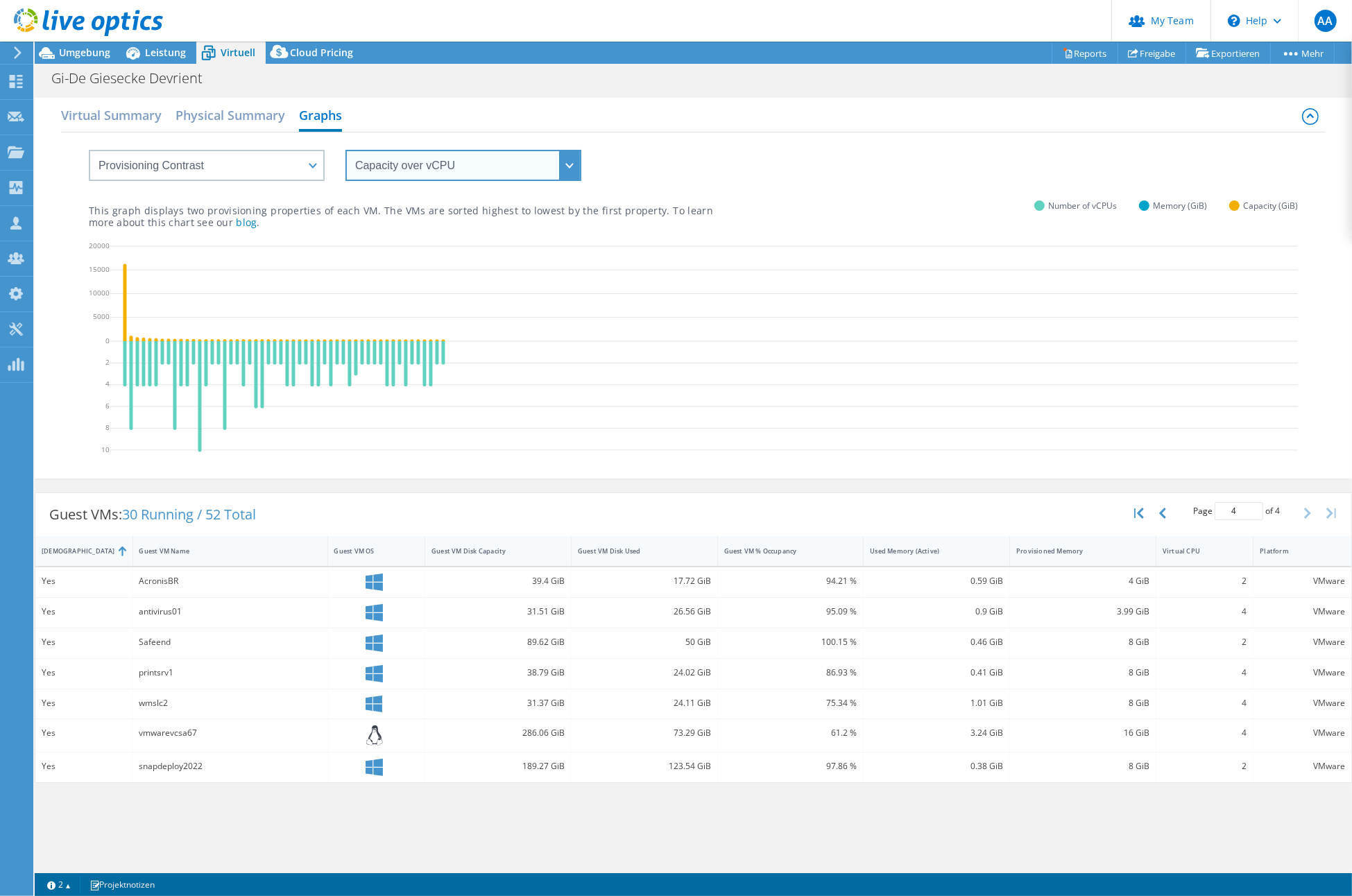
click at [465, 160] on select "vCPU over Memory vCPU over Capacity Memory over vCPU Memory over Capacity Capac…" at bounding box center [463, 166] width 236 height 31
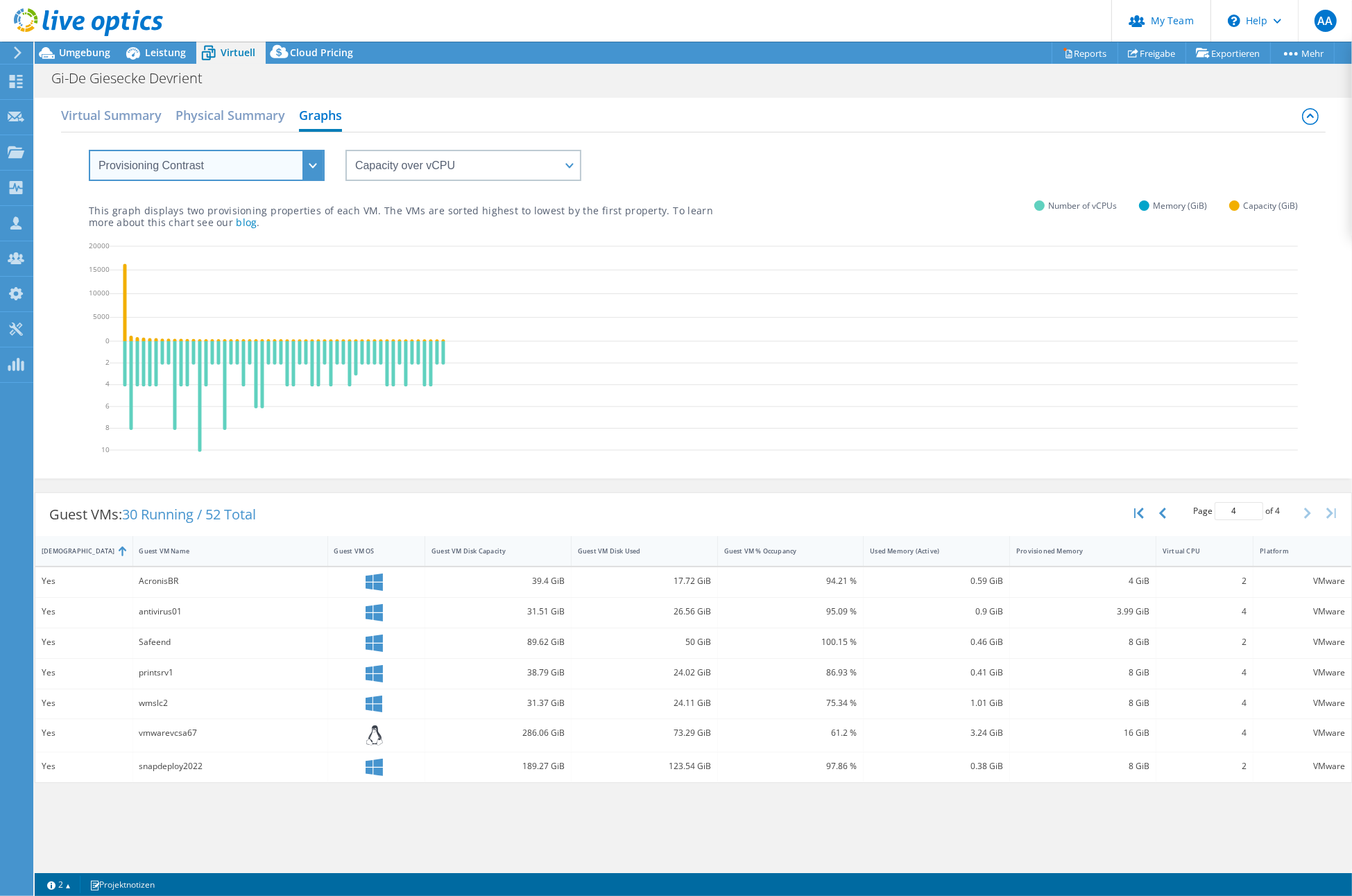
click at [264, 166] on select "VM Resource Distribution Provisioning Contrast Over Provisioning" at bounding box center [206, 166] width 236 height 31
select select "Over Provisioning"
click at [89, 150] on select "VM Resource Distribution Provisioning Contrast Over Provisioning" at bounding box center [206, 166] width 236 height 31
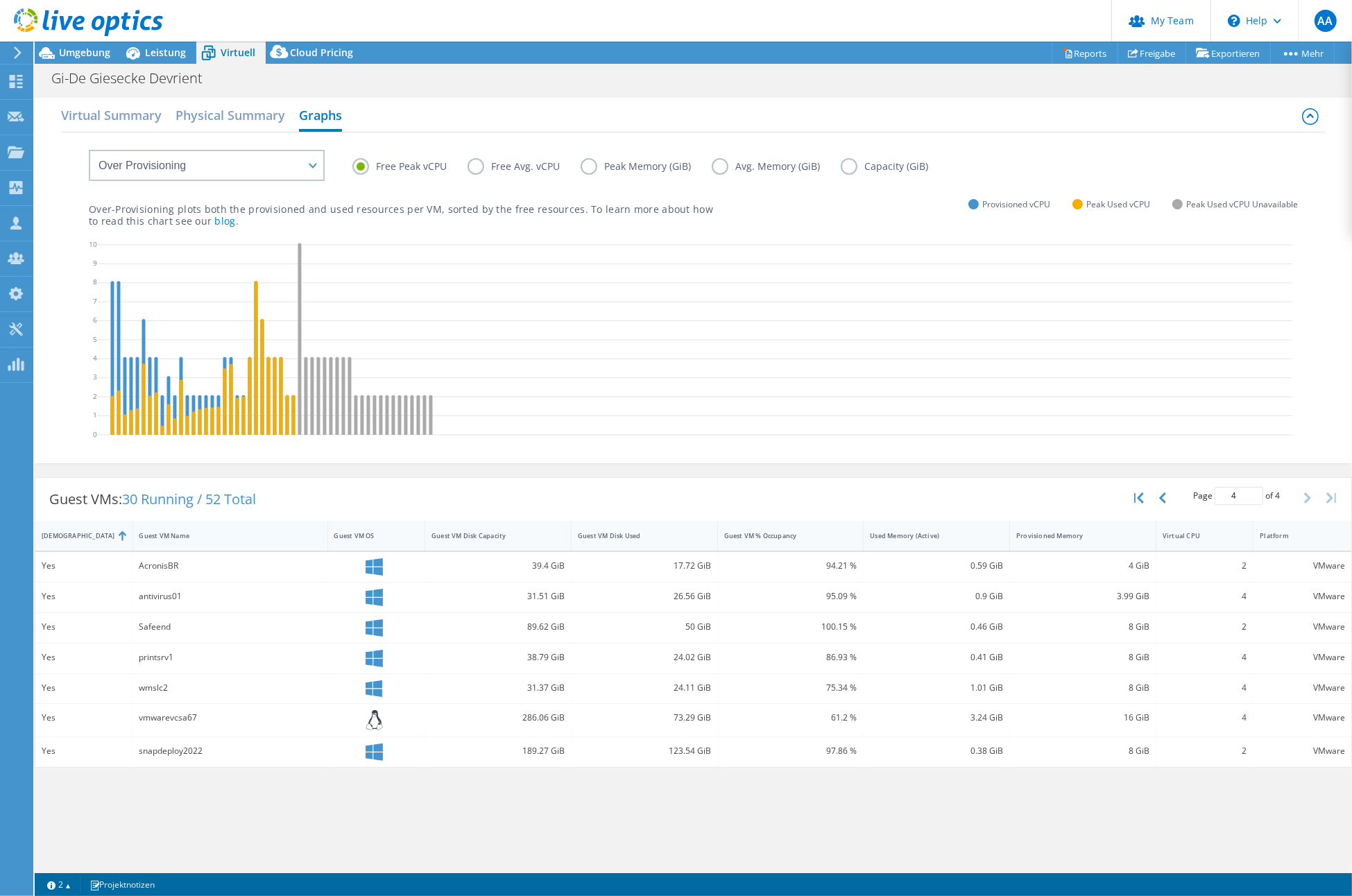
click at [203, 534] on div "Guest VM Name" at bounding box center [222, 536] width 166 height 9
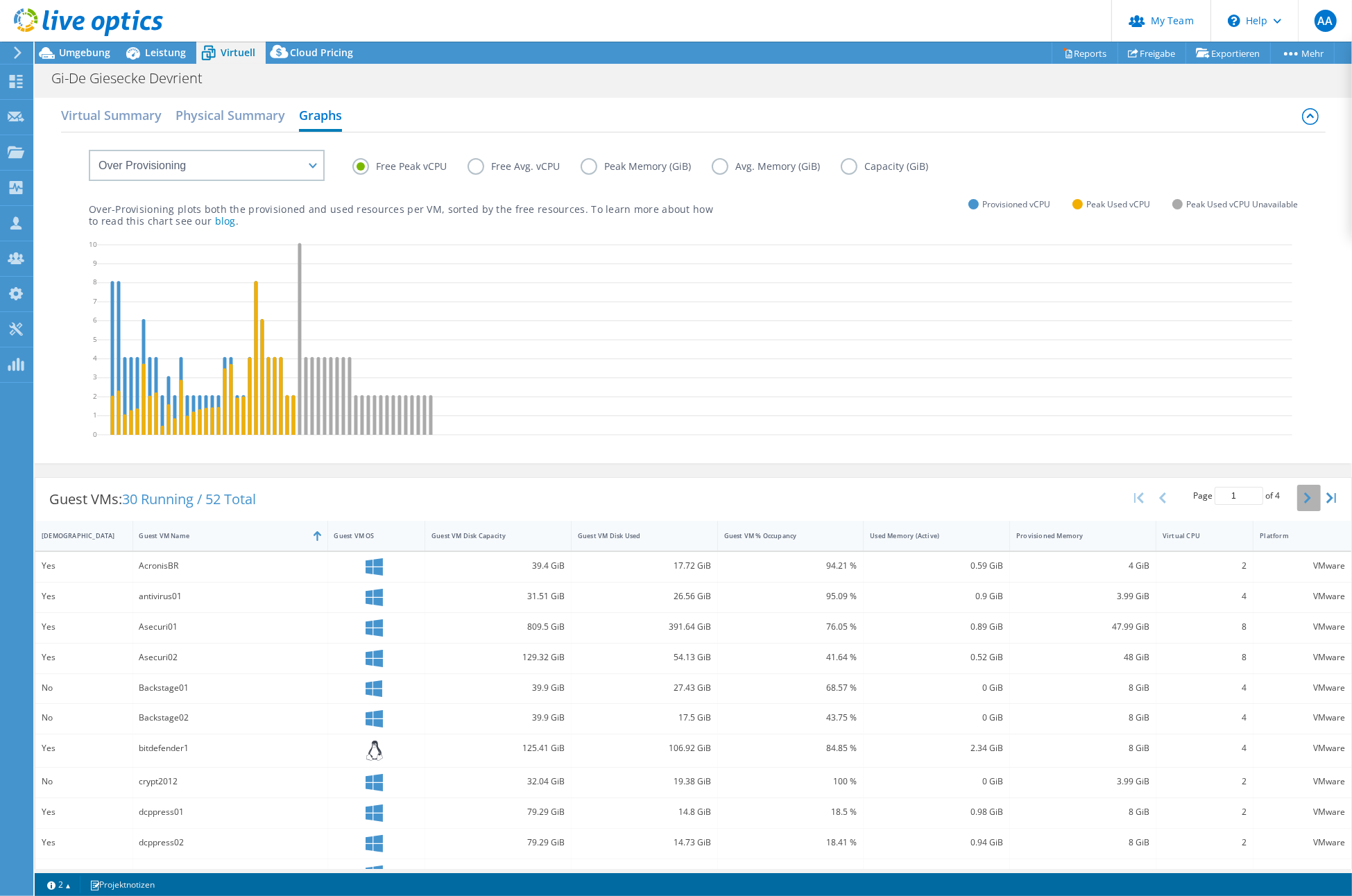
click at [1297, 489] on button "button" at bounding box center [1309, 497] width 24 height 27
click at [1297, 494] on button "button" at bounding box center [1309, 497] width 24 height 27
click at [1160, 494] on icon "button" at bounding box center [1163, 498] width 7 height 11
type input "2"
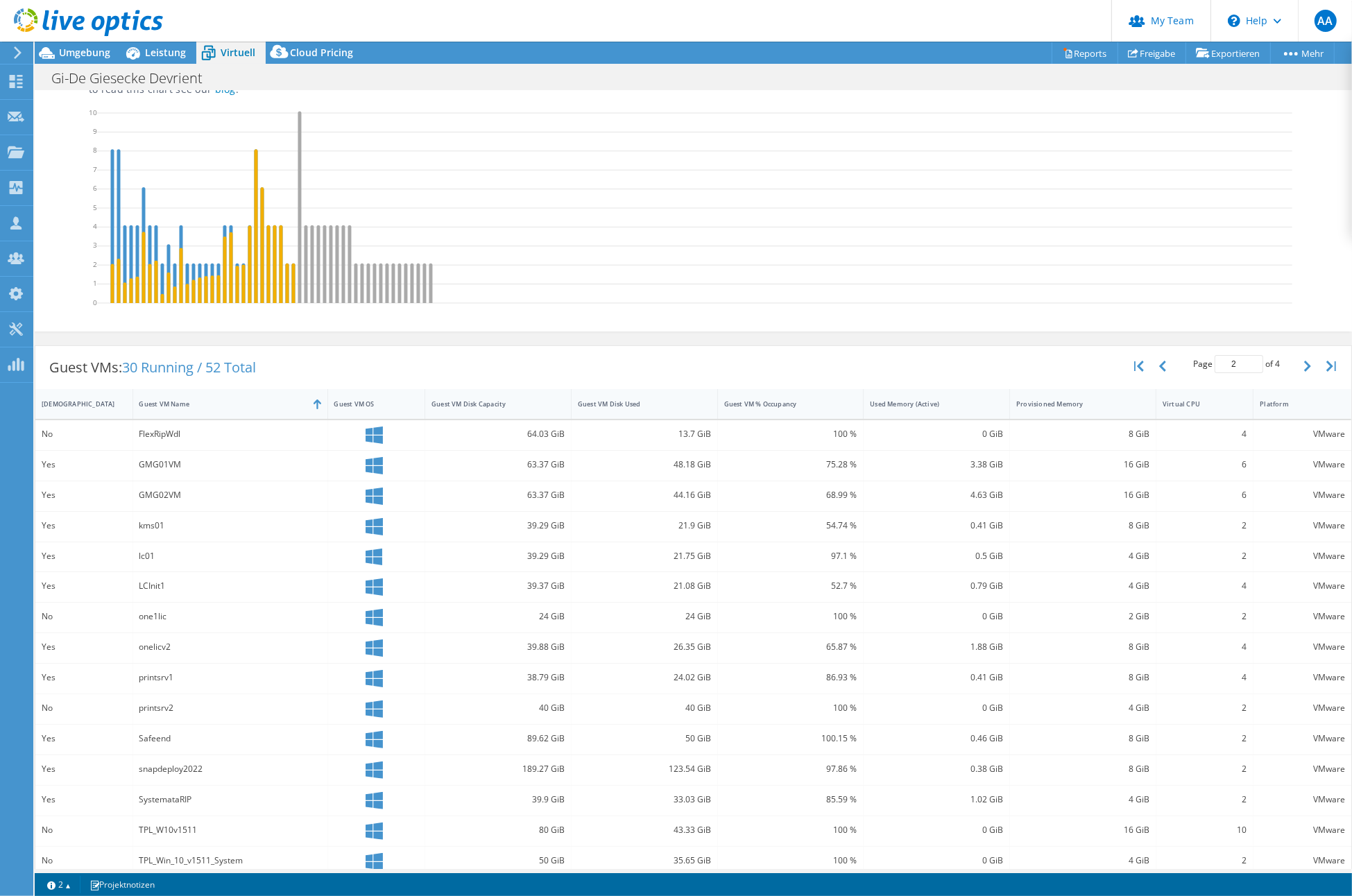
scroll to position [143, 0]
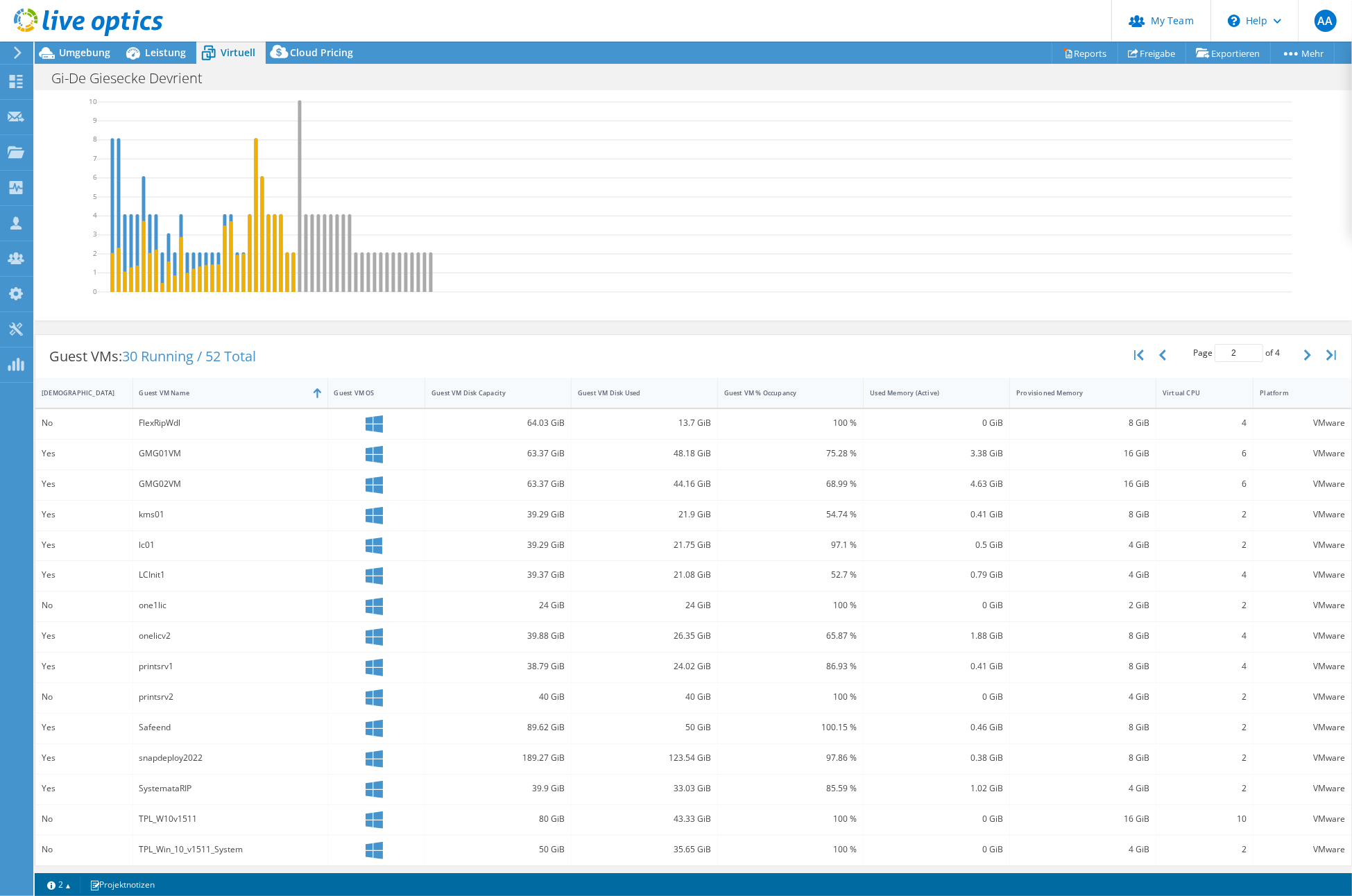
click at [226, 812] on div "TPL_W10v1511" at bounding box center [230, 819] width 182 height 16
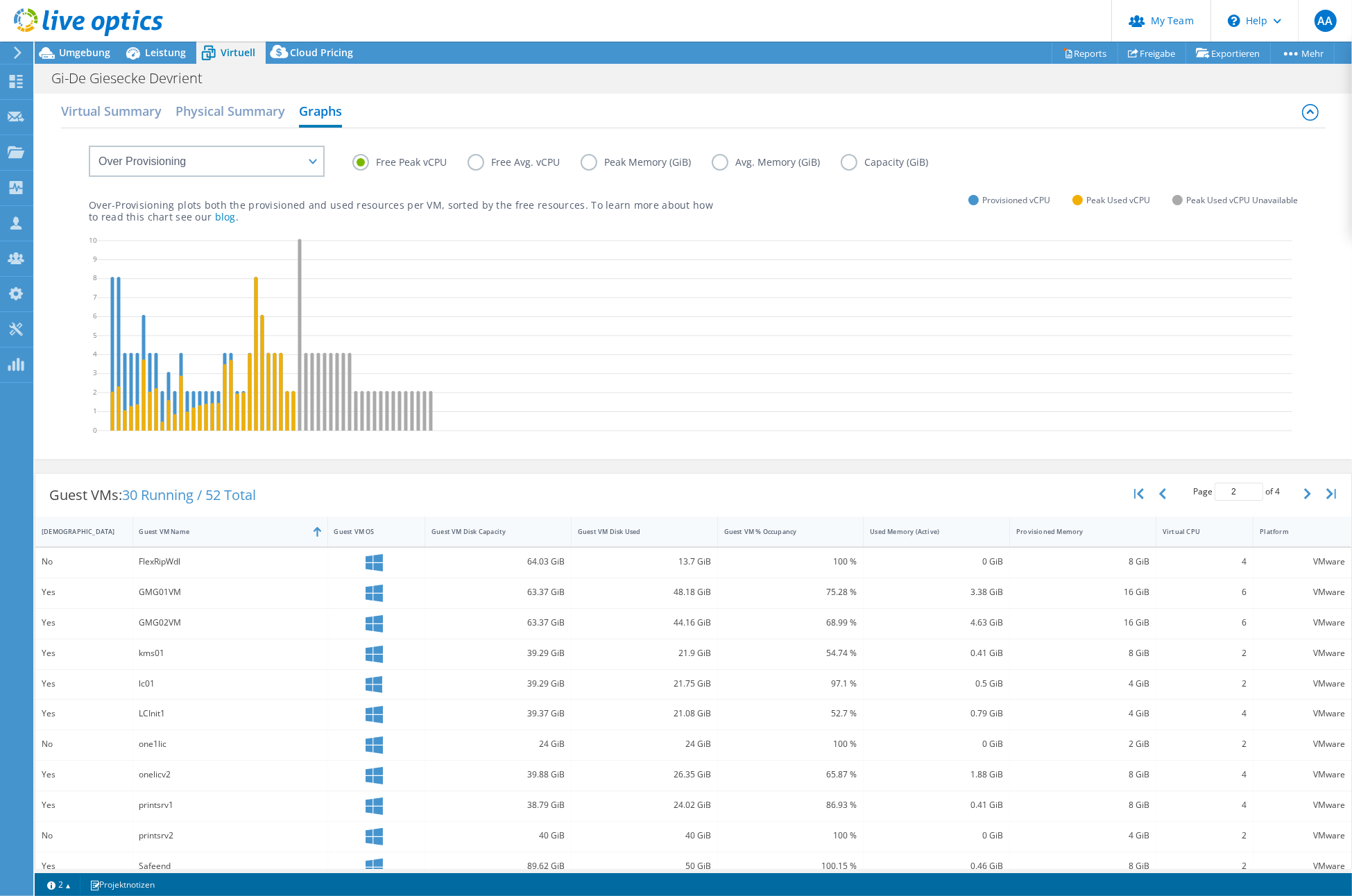
scroll to position [0, 0]
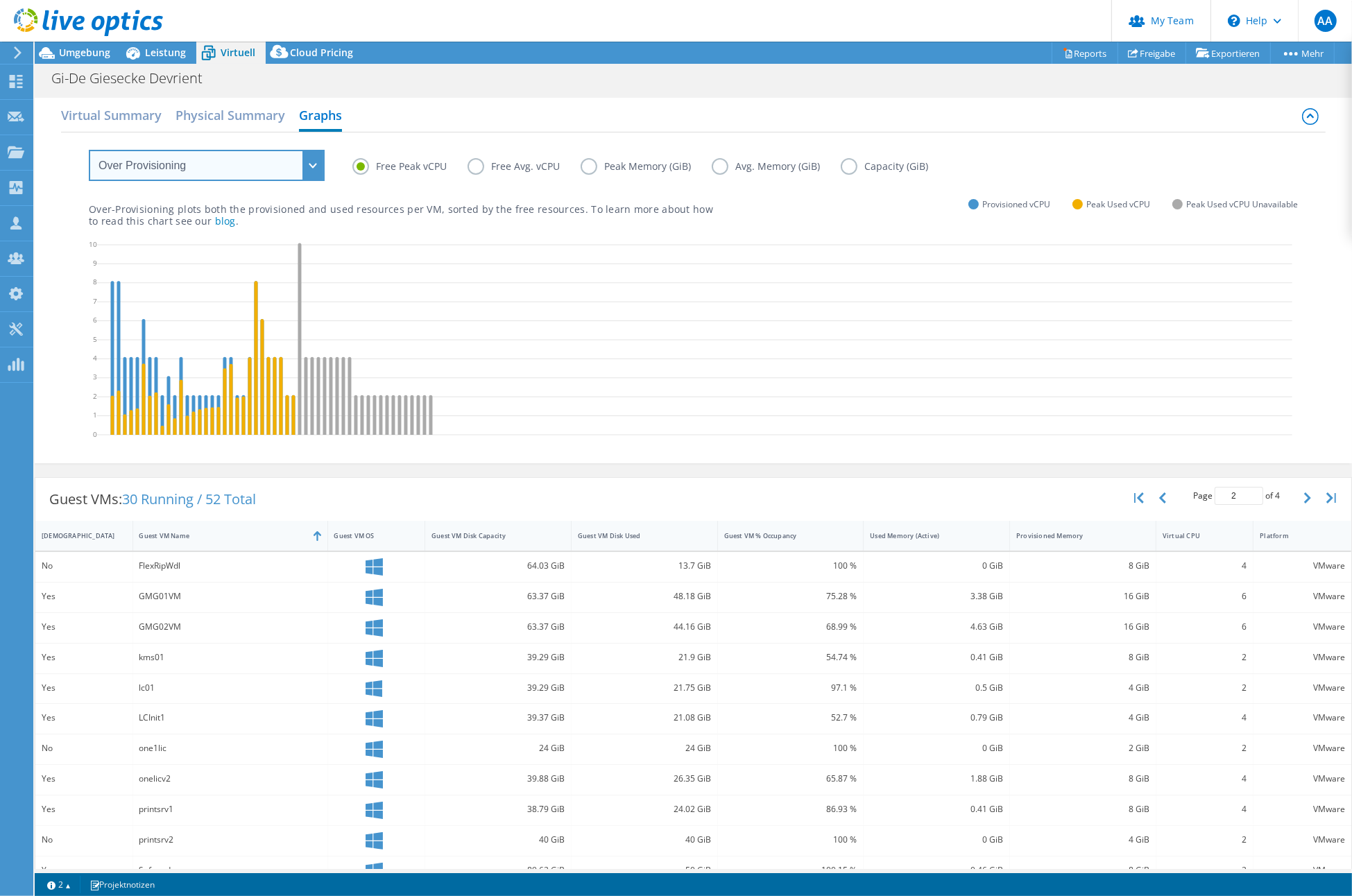
click at [314, 163] on select "VM Resource Distribution Provisioning Contrast Over Provisioning" at bounding box center [206, 166] width 236 height 31
click at [482, 166] on label "Free Avg. vCPU" at bounding box center [524, 166] width 113 height 17
click at [0, 0] on input "Free Avg. vCPU" at bounding box center [0, 0] width 0 height 0
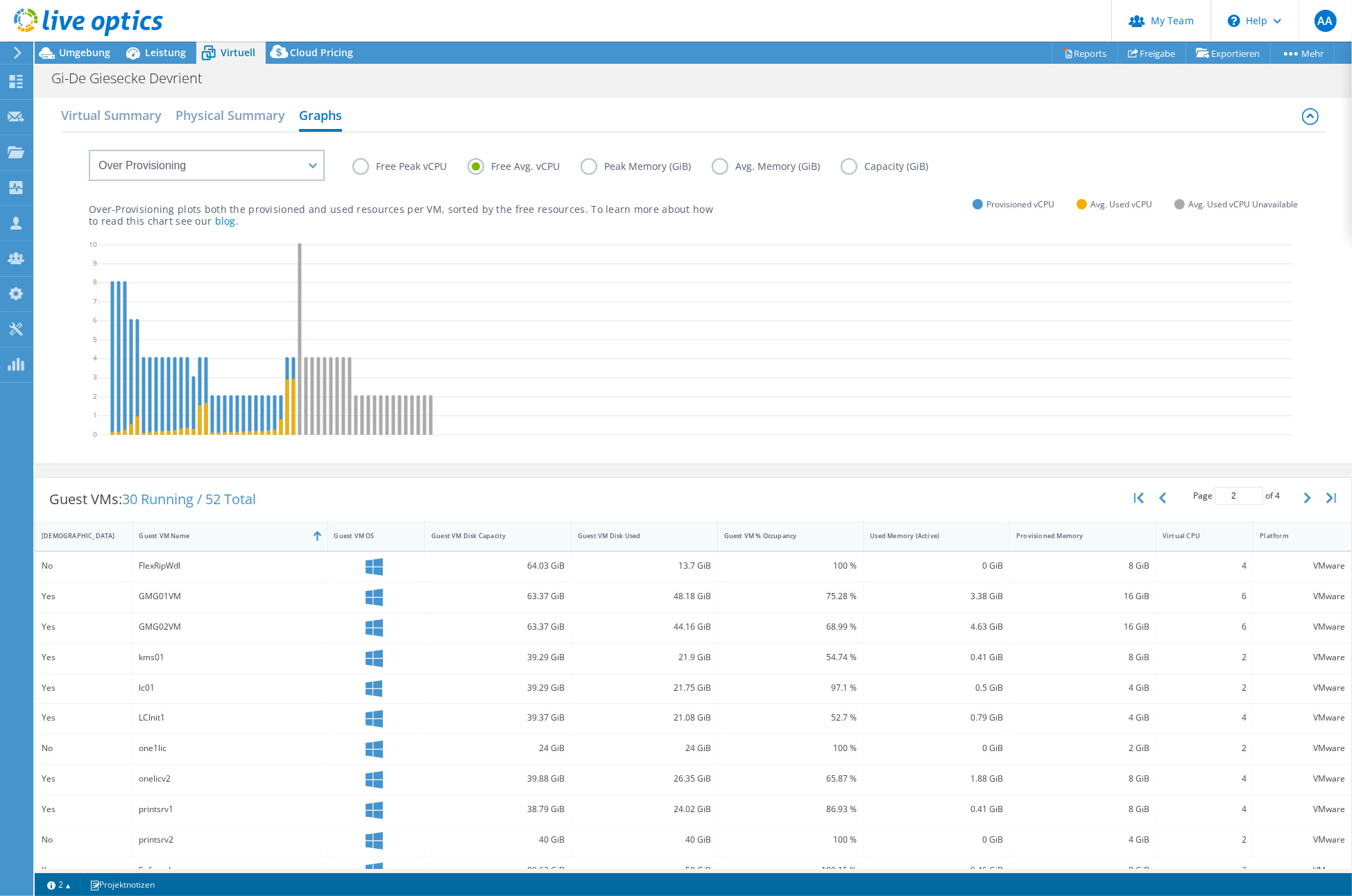
click at [633, 165] on label "Peak Memory (GiB)" at bounding box center [646, 166] width 131 height 17
click at [0, 0] on input "Peak Memory (GiB)" at bounding box center [0, 0] width 0 height 0
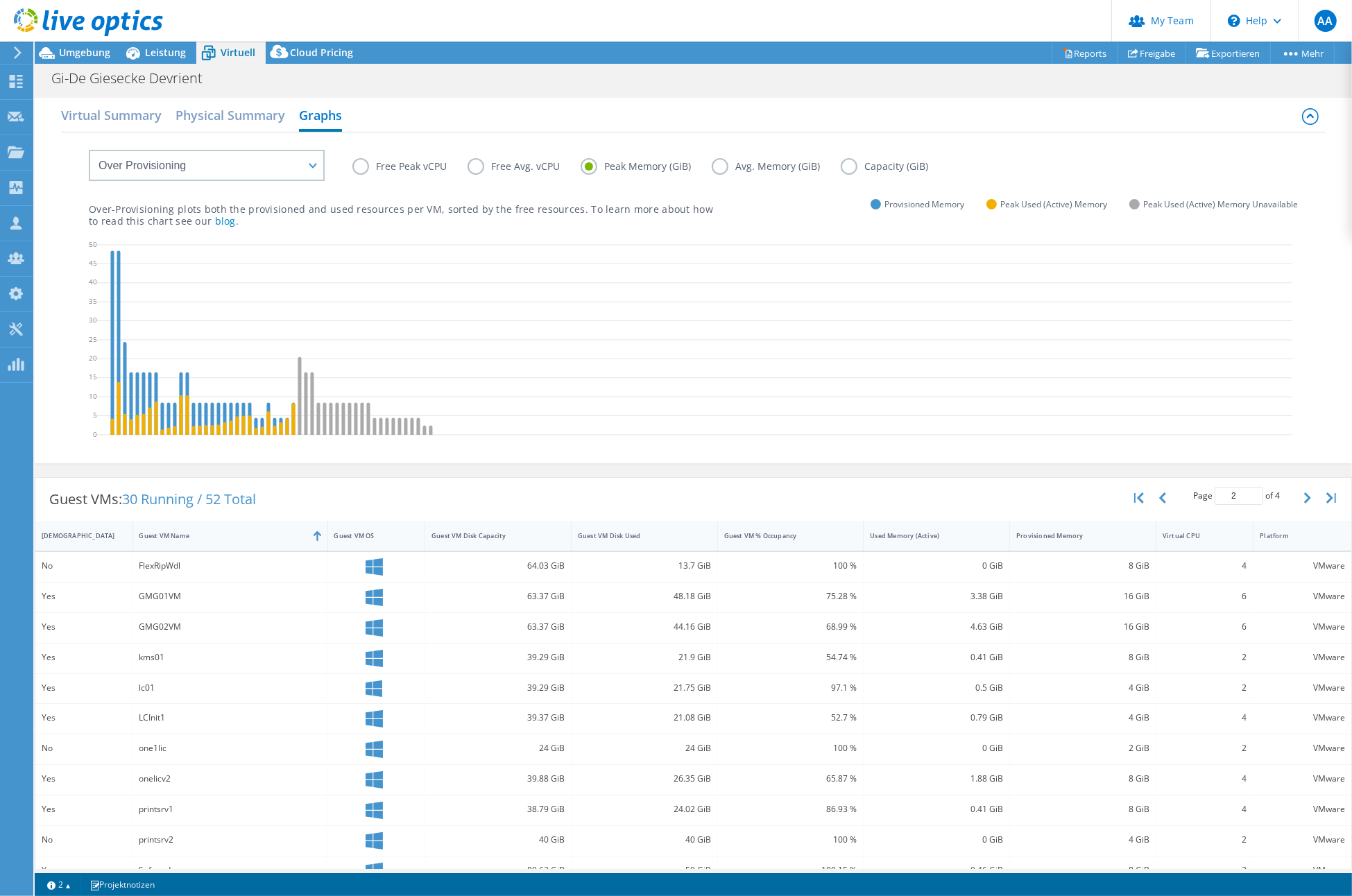
click at [769, 163] on label "Avg. Memory (GiB)" at bounding box center [777, 166] width 129 height 17
click at [0, 0] on input "Avg. Memory (GiB)" at bounding box center [0, 0] width 0 height 0
click at [882, 155] on div "Free Peak vCPU Free Avg. vCPU Peak Memory (GiB) Avg. Memory (GiB) Capacity (GiB)" at bounding box center [694, 155] width 1210 height 47
click at [881, 165] on label "Capacity (GiB)" at bounding box center [894, 166] width 108 height 17
click at [0, 0] on input "Capacity (GiB)" at bounding box center [0, 0] width 0 height 0
